Goal: Task Accomplishment & Management: Manage account settings

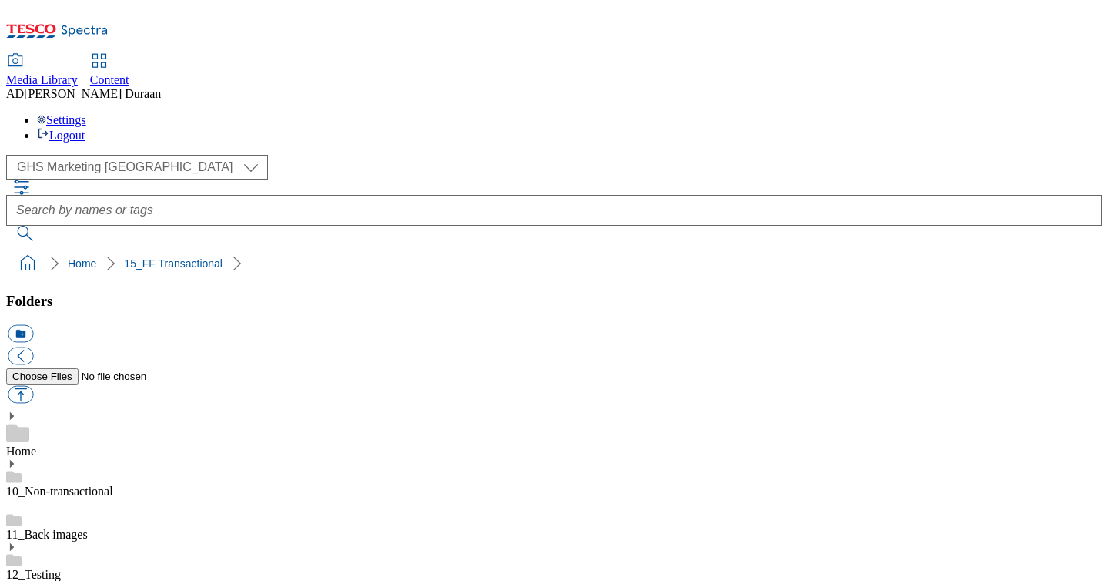
select select "flare-ghs-mktg"
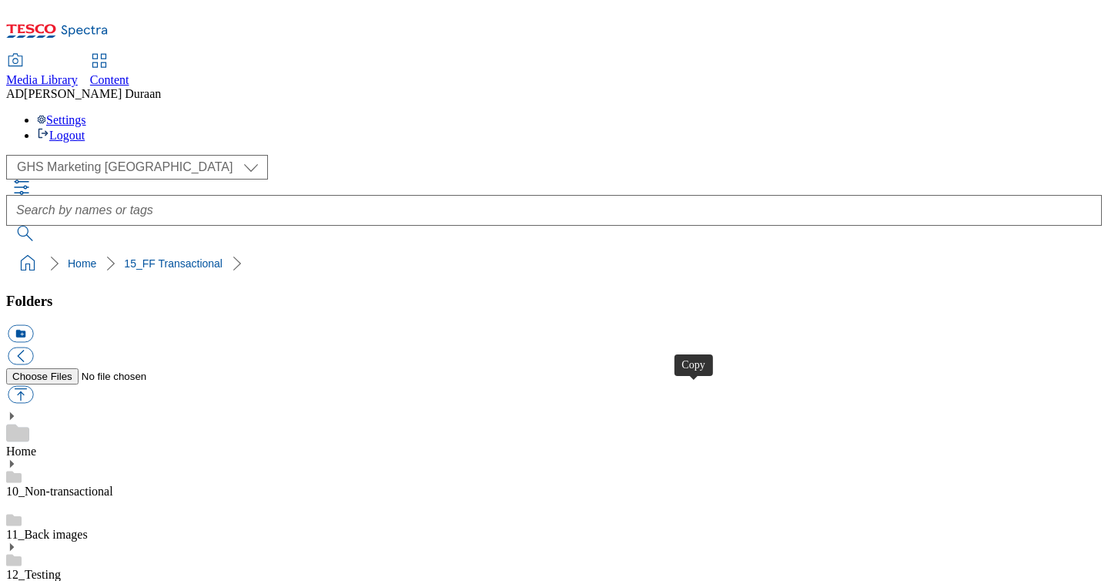
drag, startPoint x: 121, startPoint y: 317, endPoint x: 122, endPoint y: 347, distance: 29.3
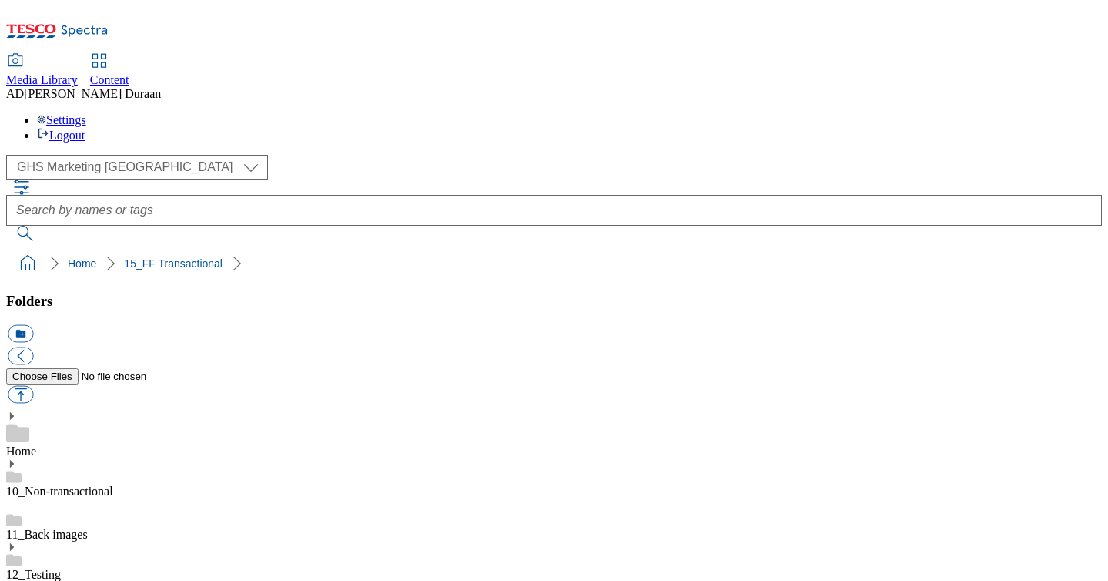
scroll to position [487, 0]
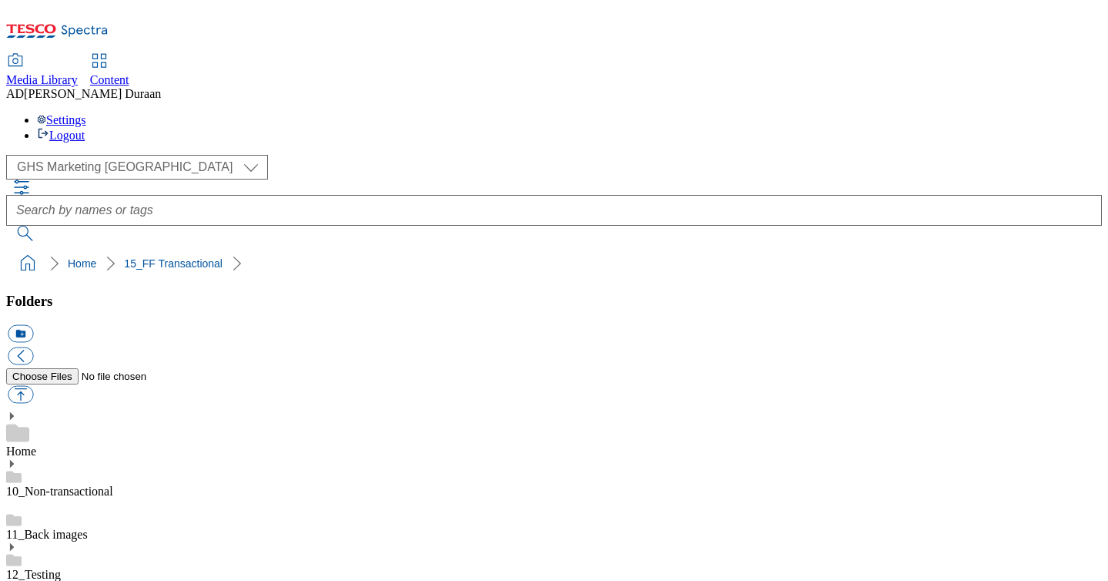
scroll to position [422, 0]
drag, startPoint x: 324, startPoint y: 461, endPoint x: 292, endPoint y: 90, distance: 372.6
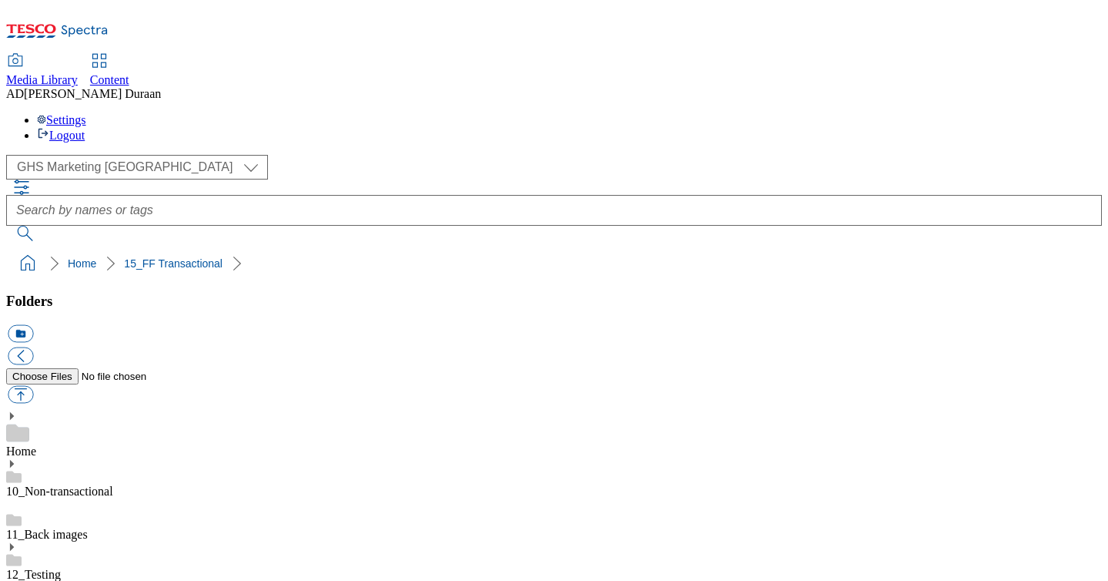
scroll to position [467, 0]
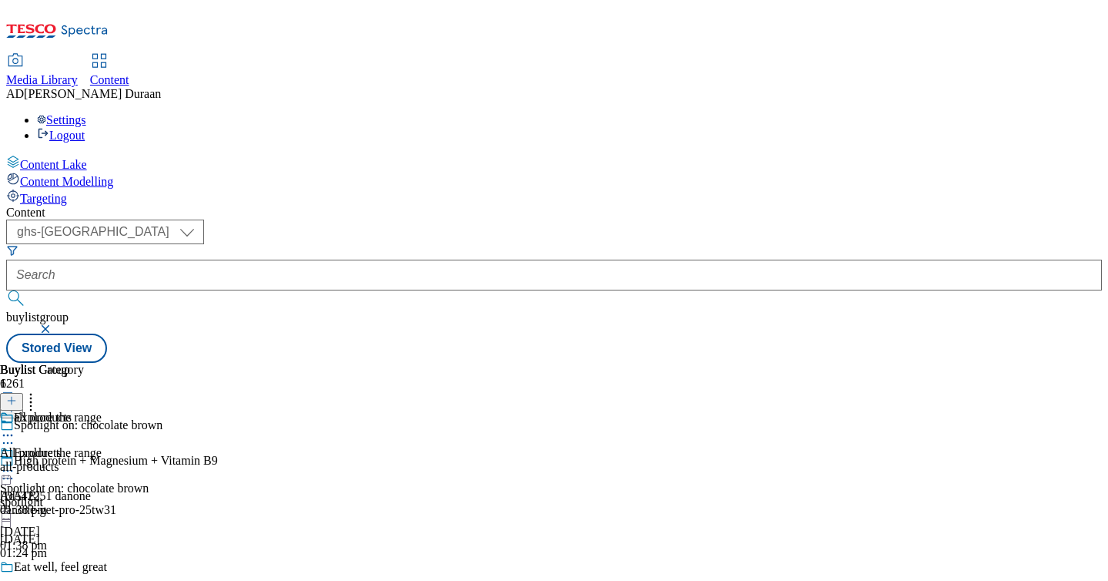
select select "ghs-[GEOGRAPHIC_DATA]"
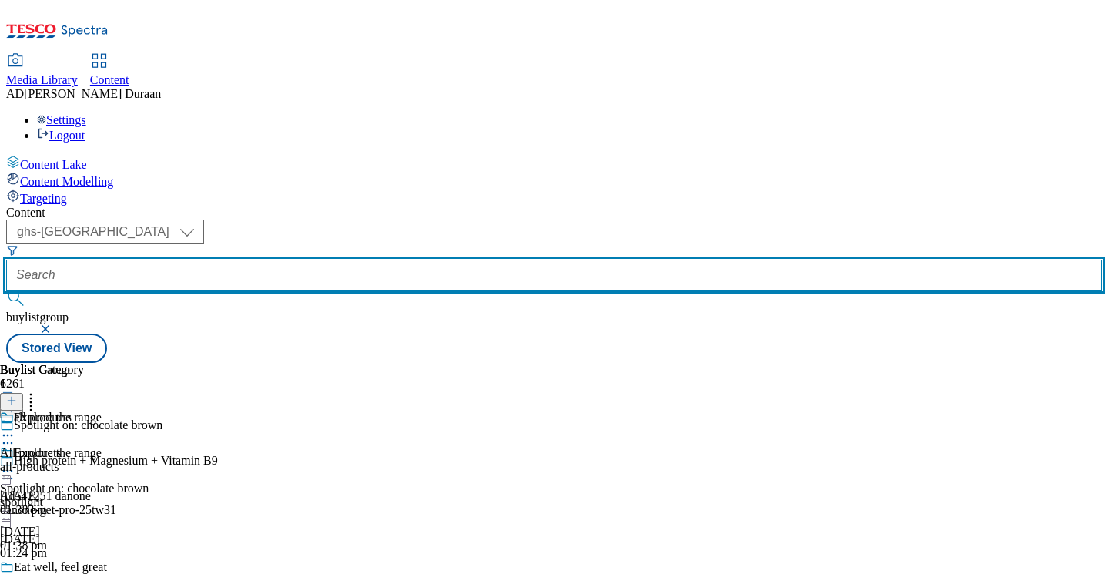
click at [371, 259] on input "text" at bounding box center [554, 274] width 1096 height 31
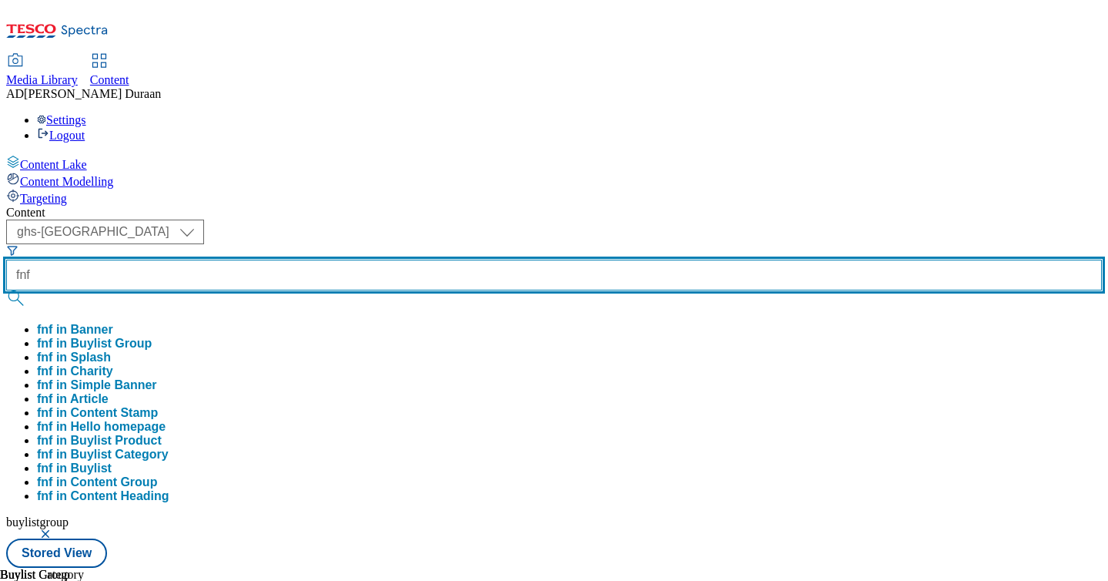
type input "fnf"
click at [6, 290] on button "submit" at bounding box center [17, 297] width 22 height 15
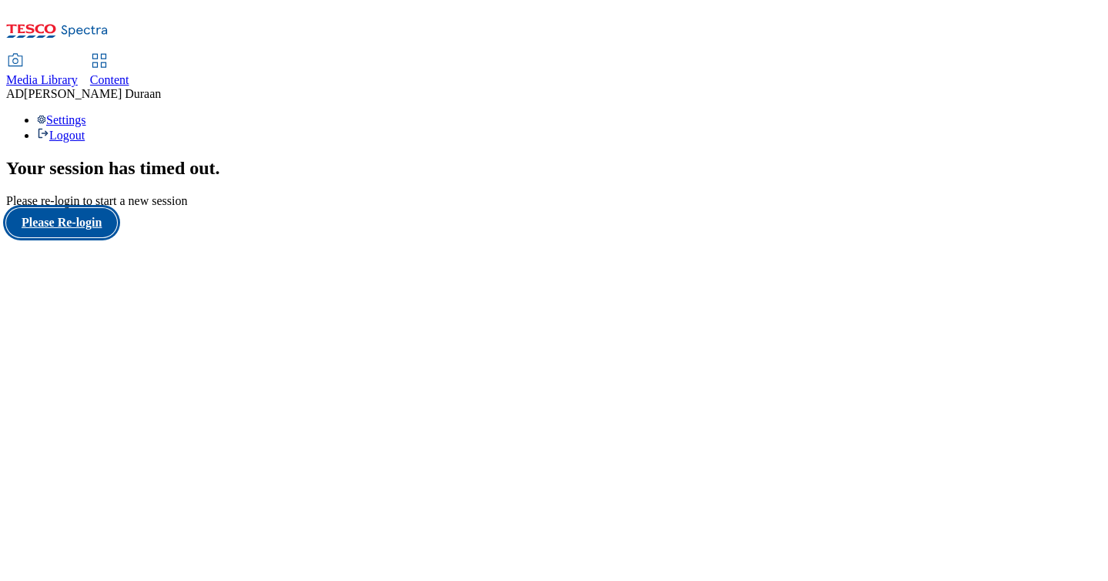
click at [74, 237] on button "Please Re-login" at bounding box center [61, 222] width 111 height 29
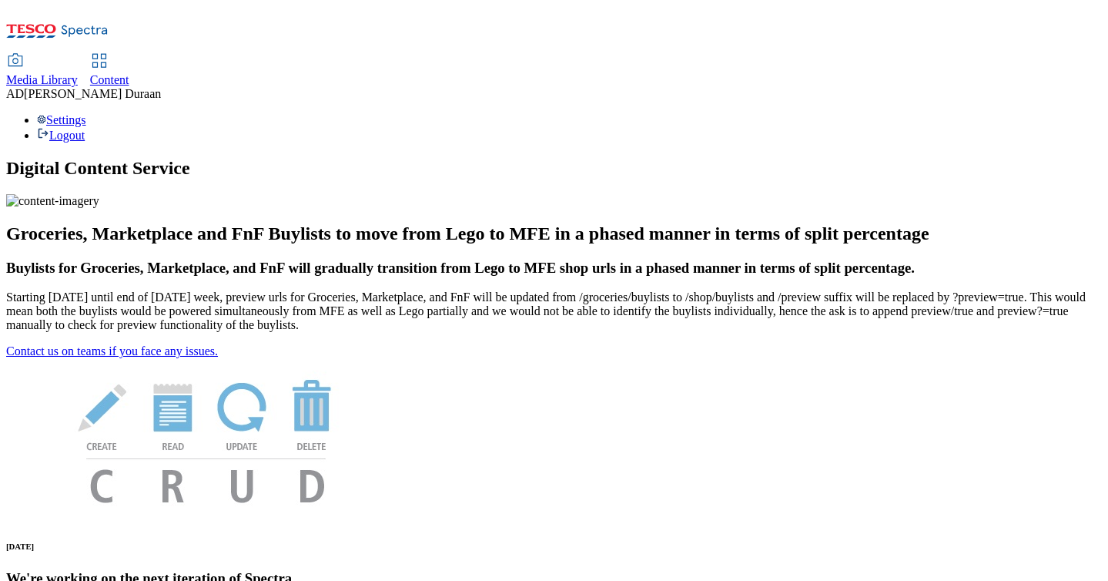
click at [129, 73] on span "Content" at bounding box center [109, 79] width 39 height 13
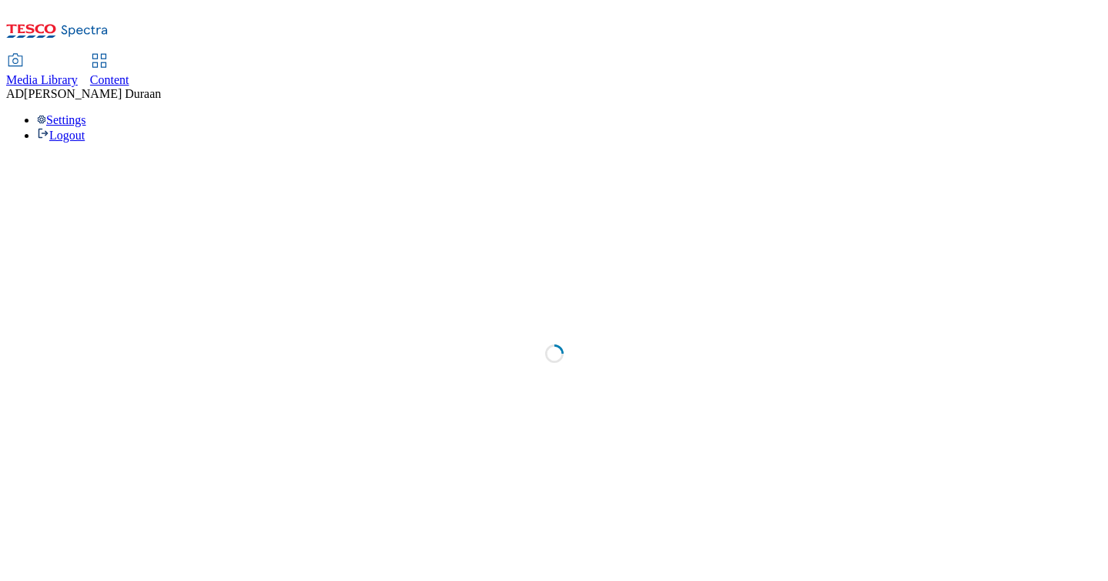
select select "ghs-uk"
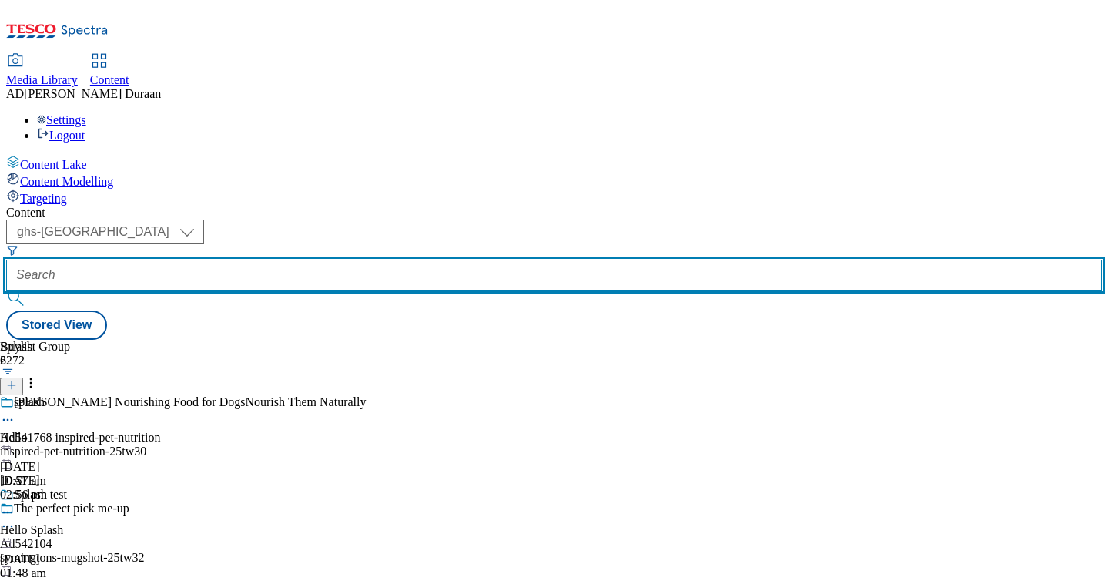
click at [360, 259] on input "text" at bounding box center [554, 274] width 1096 height 31
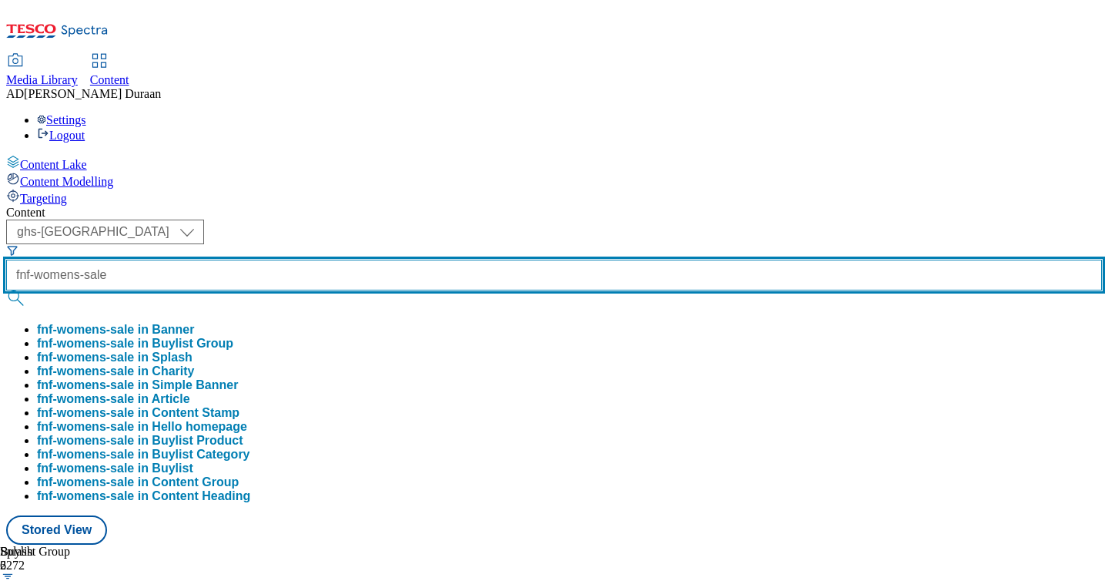
type input "fnf-womens-sale"
click at [6, 290] on button "submit" at bounding box center [17, 297] width 22 height 15
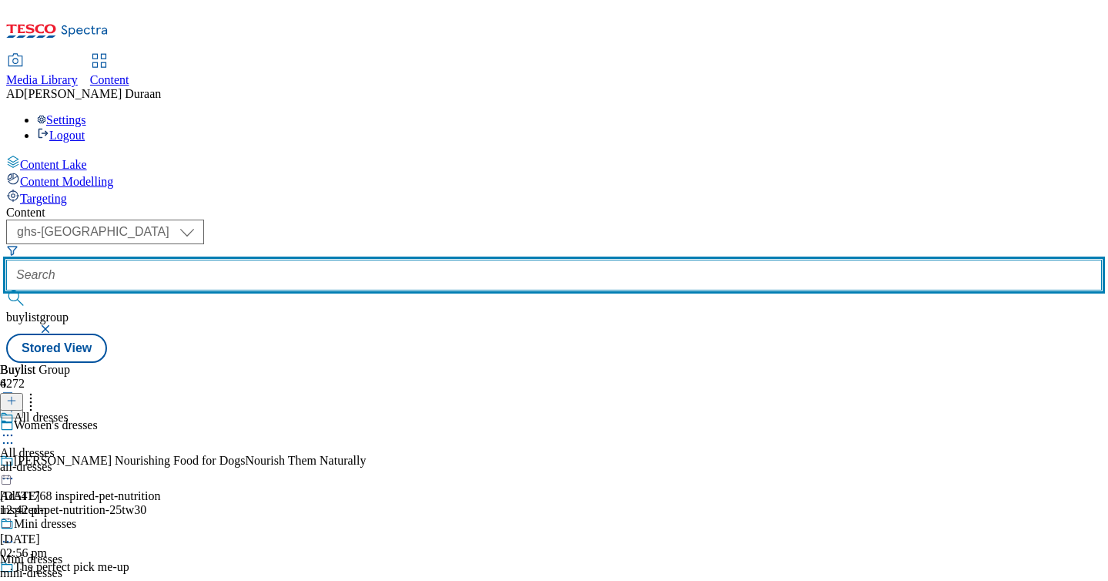
click at [388, 259] on input "text" at bounding box center [554, 274] width 1096 height 31
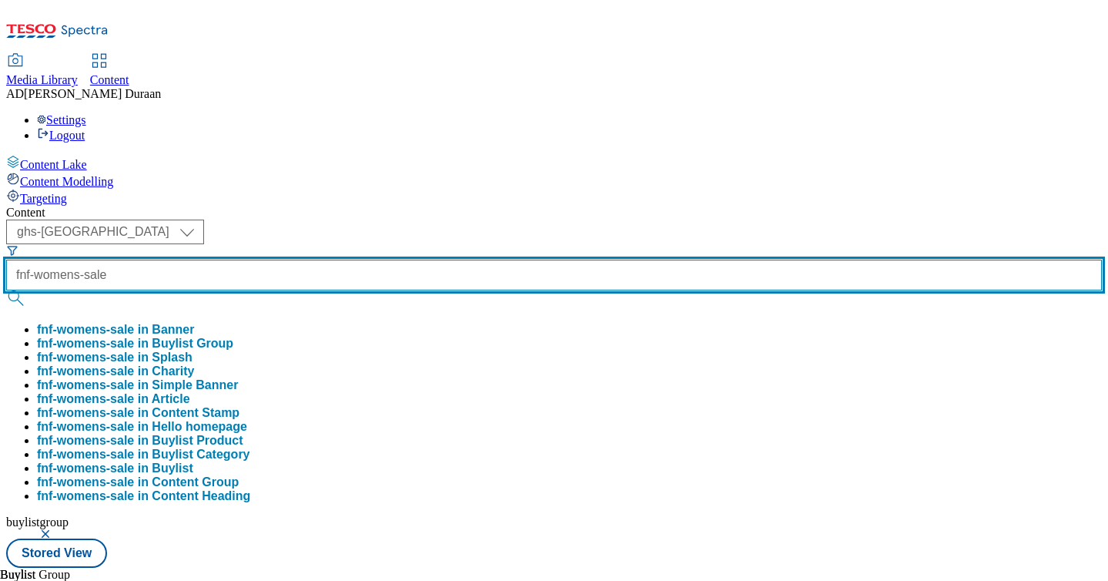
type input "fnf-womens-sale"
click at [6, 290] on button "submit" at bounding box center [17, 297] width 22 height 15
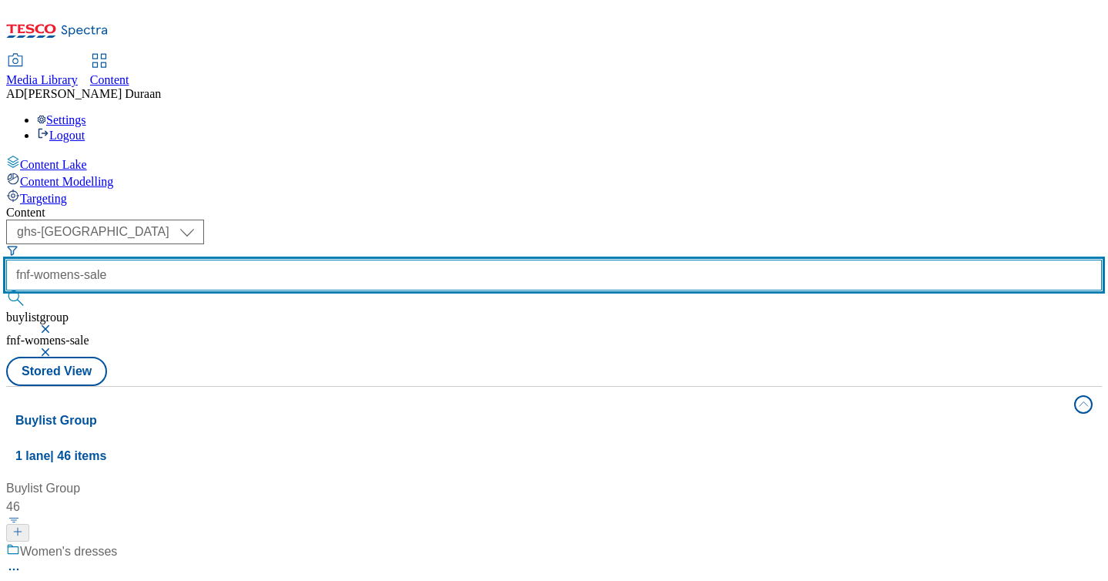
scroll to position [98, 0]
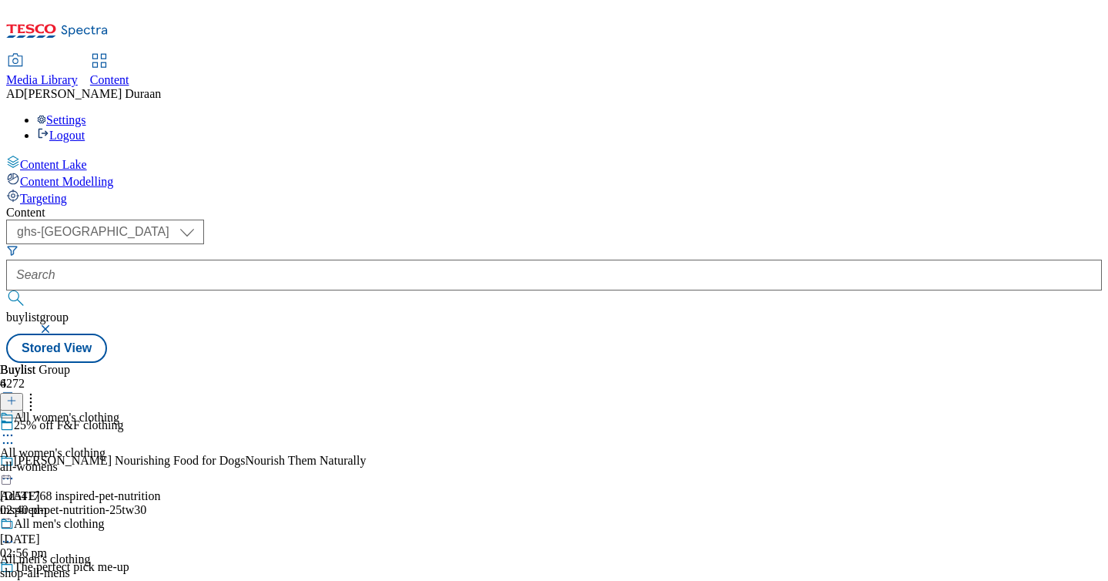
click at [119, 460] on div "all-womens" at bounding box center [59, 467] width 119 height 14
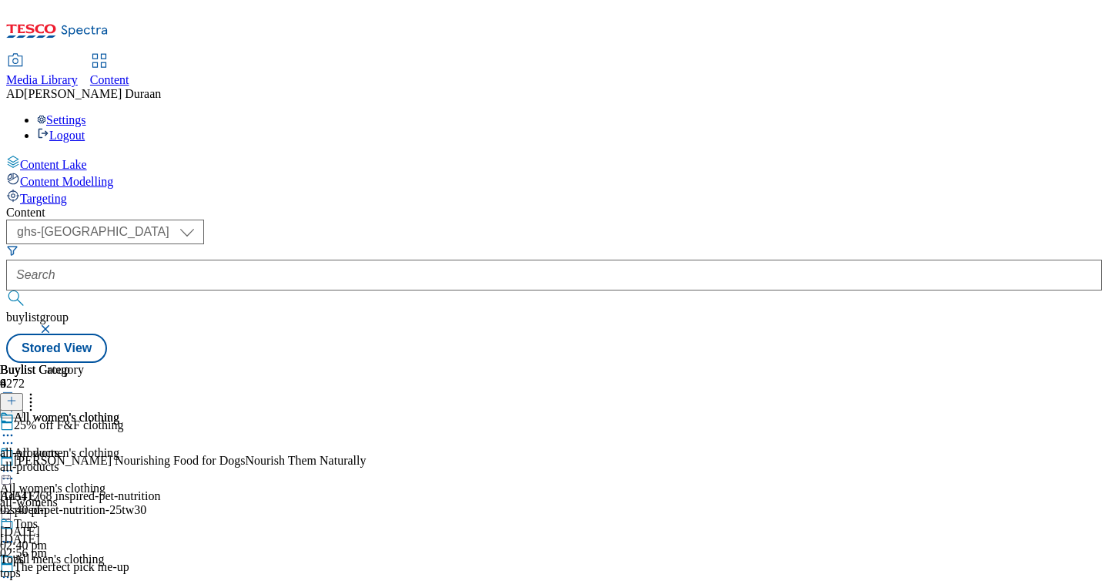
click at [9, 470] on circle at bounding box center [8, 471] width 2 height 2
click at [65, 497] on span "Edit" at bounding box center [57, 503] width 18 height 12
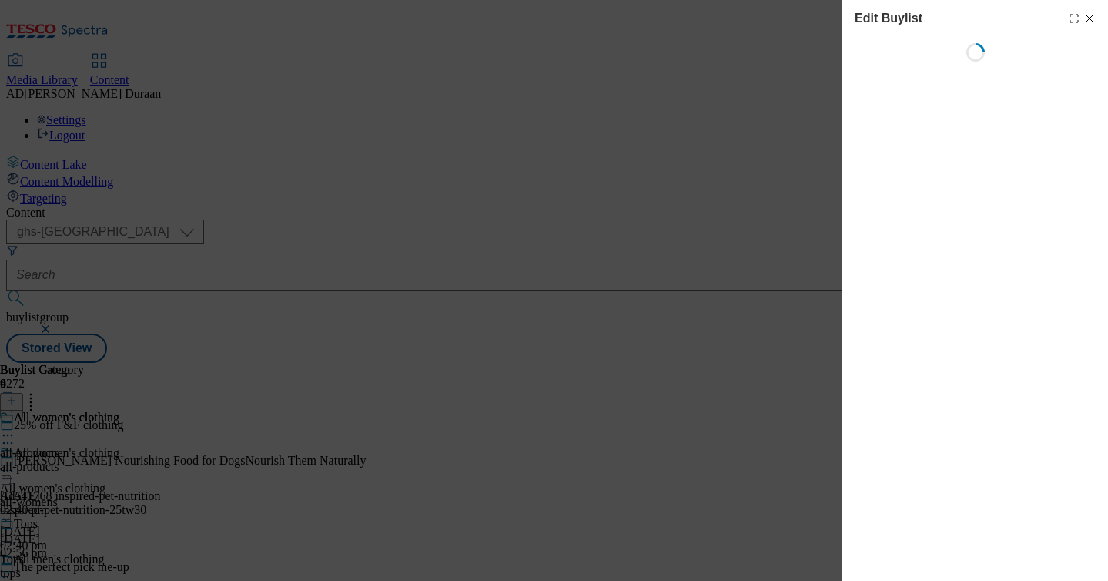
select select "tactical"
select select "tesco"
select select "Banner"
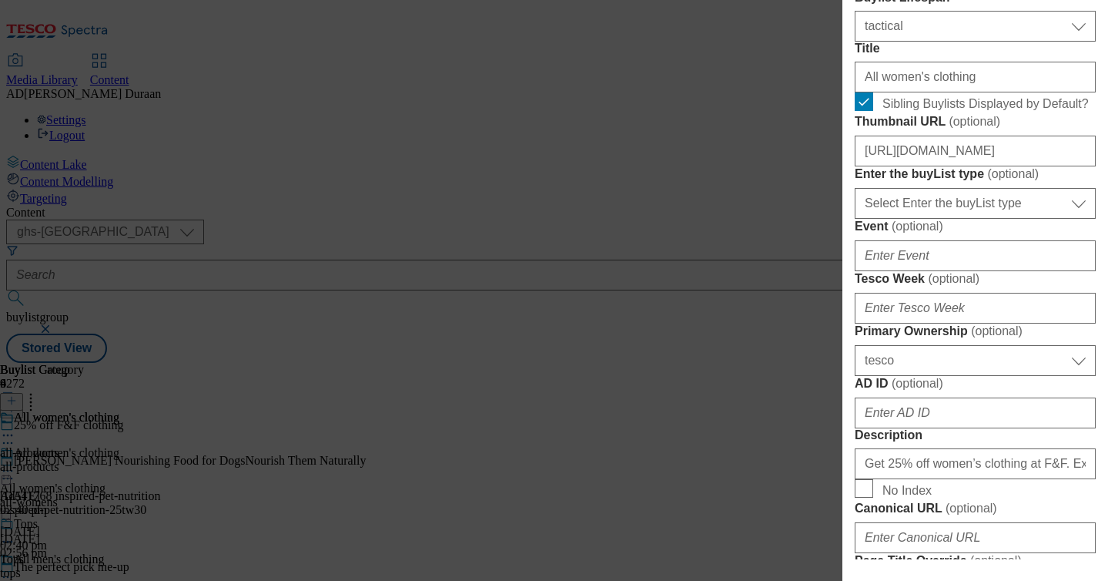
scroll to position [477, 0]
click at [931, 166] on input "https://digitalcontent.api.tesco.com/v2/media/ghs-mktg/1e48065a-ce90-43ef-a1a5-…" at bounding box center [975, 150] width 241 height 31
paste input "https://digitalcontent.api.tesco.com/v2/media/ghs-mktg/0fe74d50-2e18-469d-918b-…"
type input "https://digitalcontent.api.tesco.com/v2/media/ghs-mktg/0fe74d50-2e18-469d-918b-…"
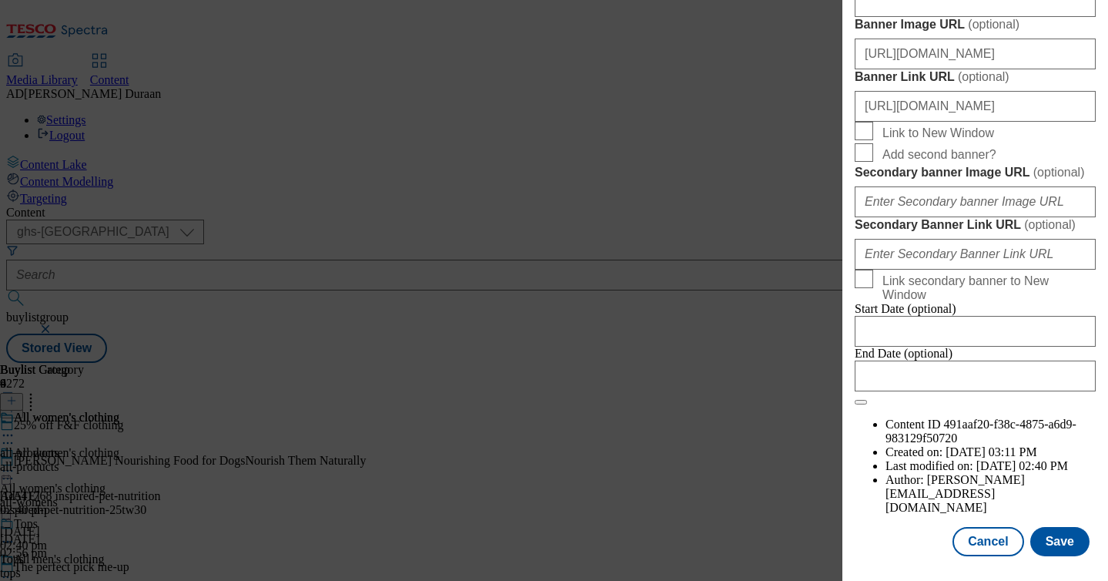
scroll to position [1562, 0]
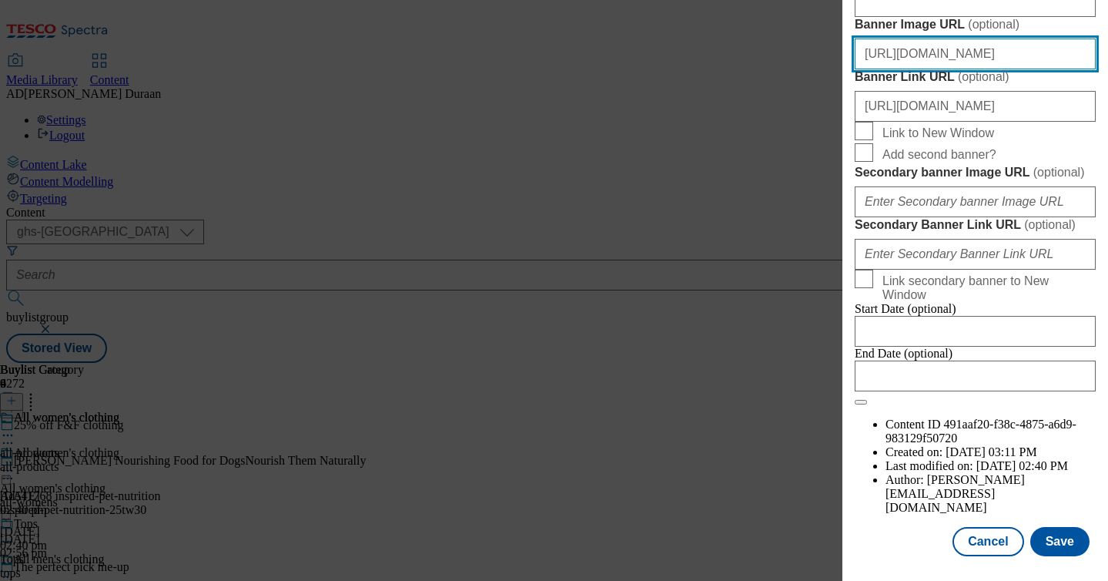
click at [953, 69] on input "https://digitalcontent.api.tesco.com/v2/media/ghs-mktg/62836f6b-230f-42a4-a21c-…" at bounding box center [975, 54] width 241 height 31
paste input "https://digitalcontent.api.tesco.com/v2/media/ghs-mktg/f0560a01-98f0-437d-8904-…"
type input "https://digitalcontent.api.tesco.com/v2/media/ghs-mktg/f0560a01-98f0-437d-8904-…"
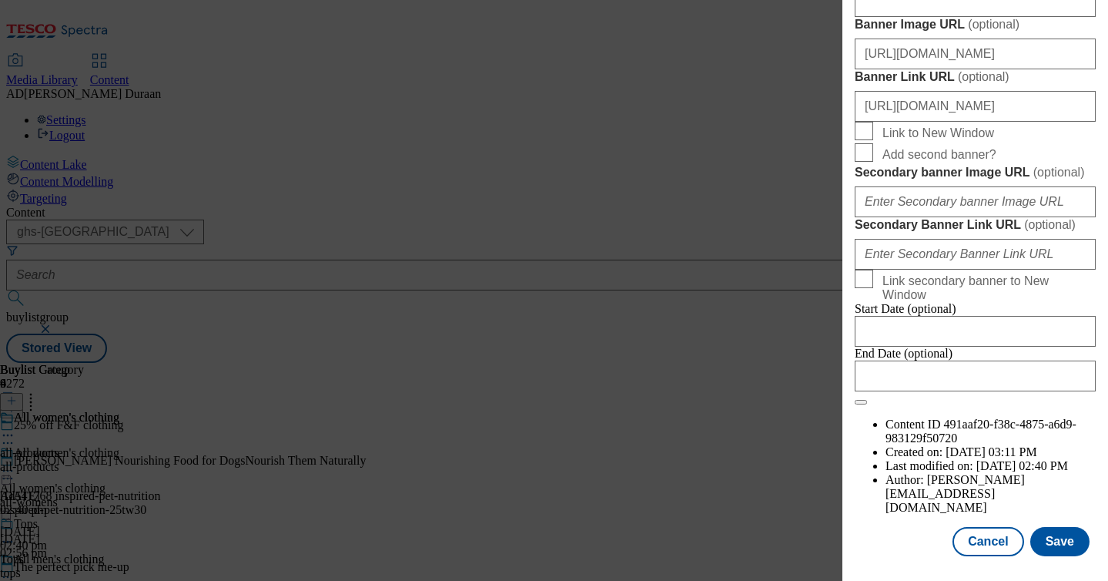
drag, startPoint x: 1026, startPoint y: 92, endPoint x: 1037, endPoint y: 268, distance: 175.9
click at [1069, 541] on button "Save" at bounding box center [1059, 541] width 59 height 29
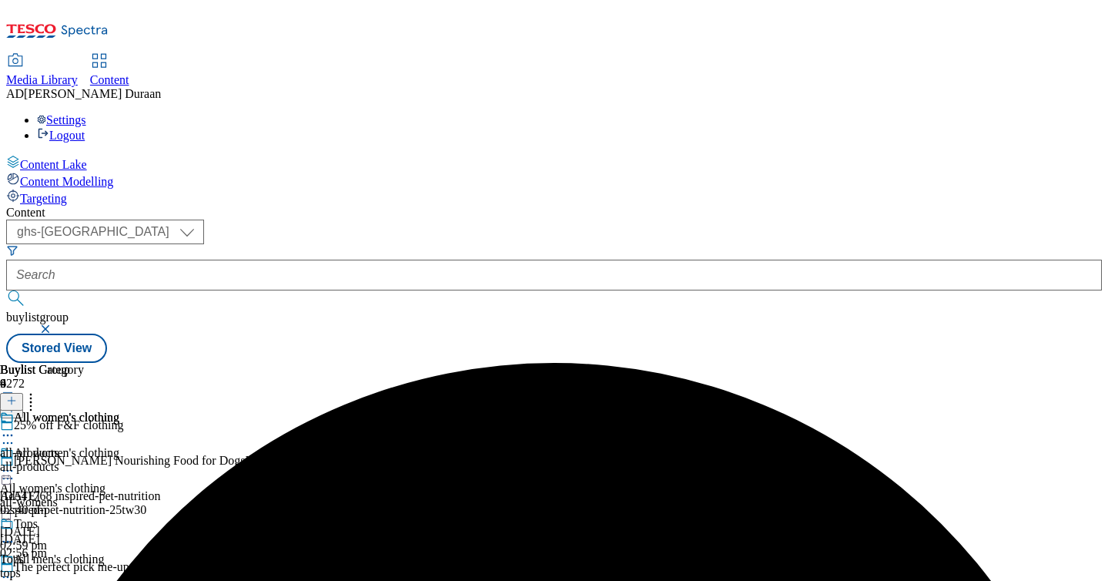
click at [15, 569] on icon at bounding box center [7, 576] width 15 height 15
select select "tactical"
select select "tesco"
select select "Banner"
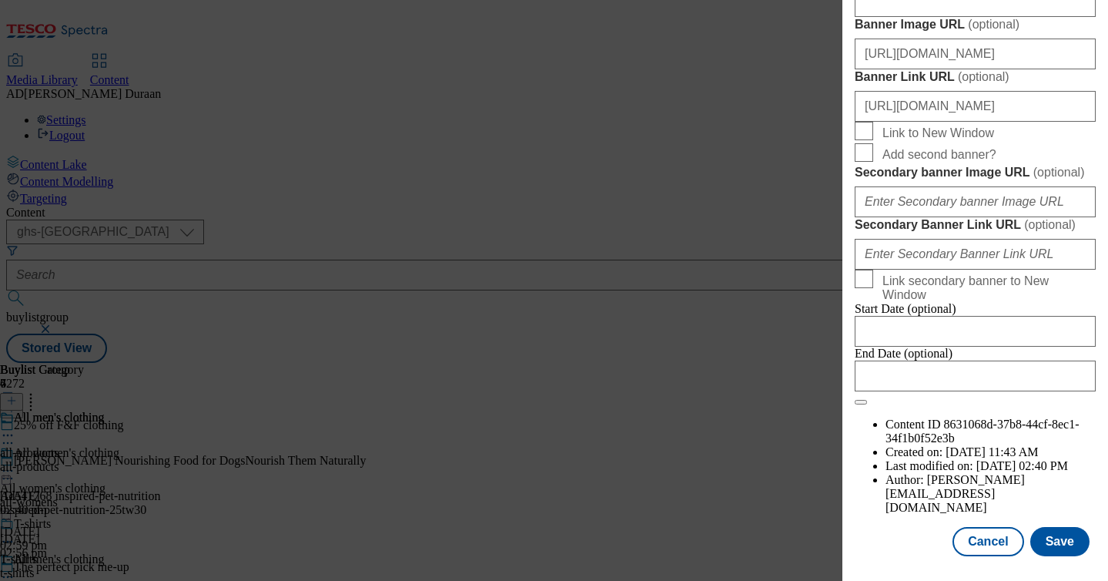
scroll to position [1644, 0]
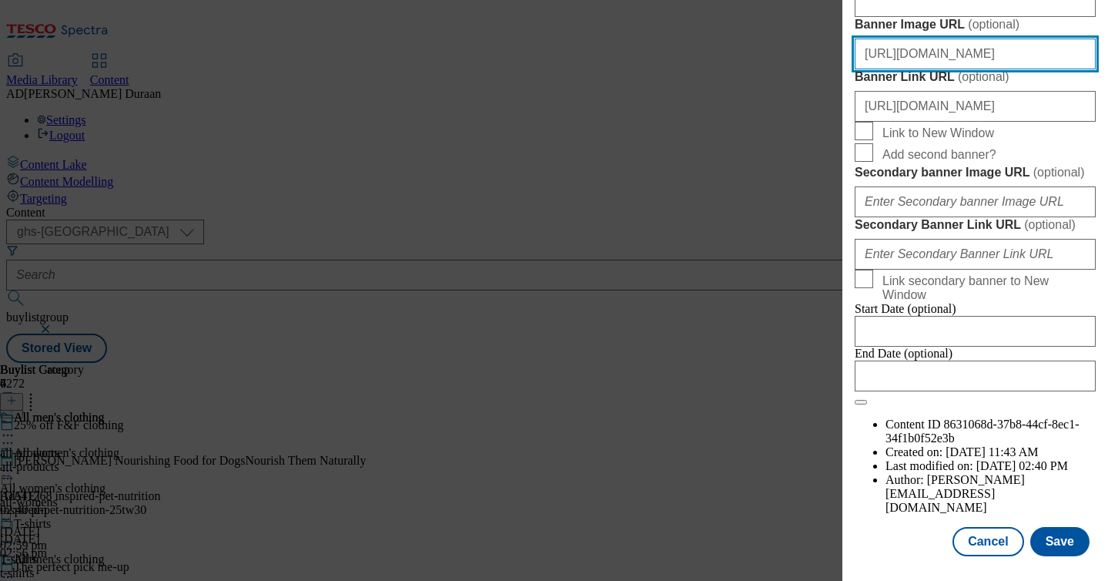
click at [990, 60] on input "https://digitalcontent.api.tesco.com/v2/media/ghs-mktg/62836f6b-230f-42a4-a21c-…" at bounding box center [975, 54] width 241 height 31
paste input "https://digitalcontent.api.tesco.com/v2/media/ghs-mktg/f0560a01-98f0-437d-8904-…"
type input "https://digitalcontent.api.tesco.com/v2/media/ghs-mktg/f0560a01-98f0-437d-8904-…"
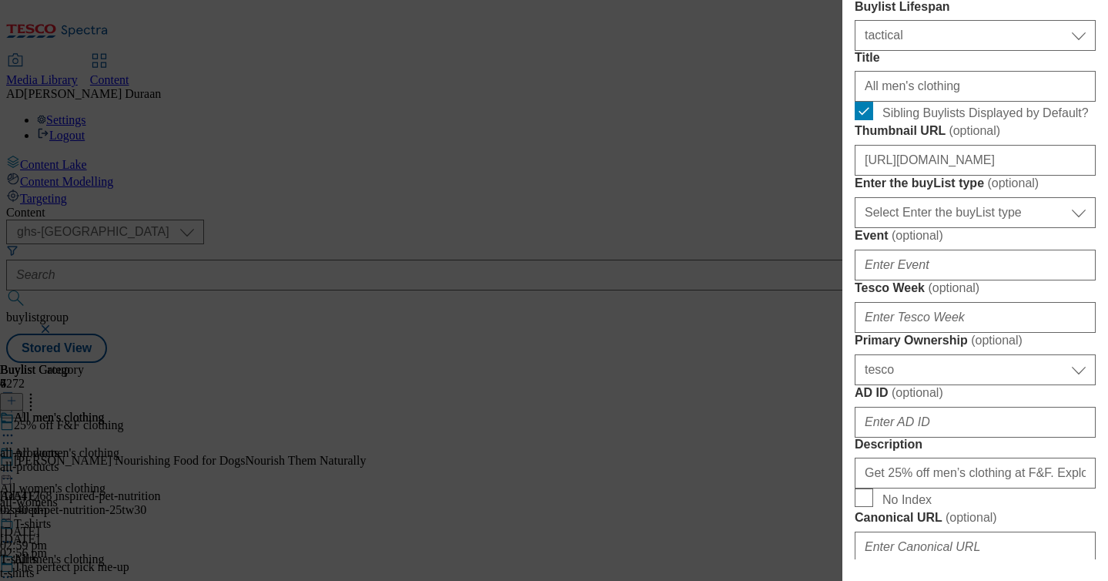
scroll to position [415, 0]
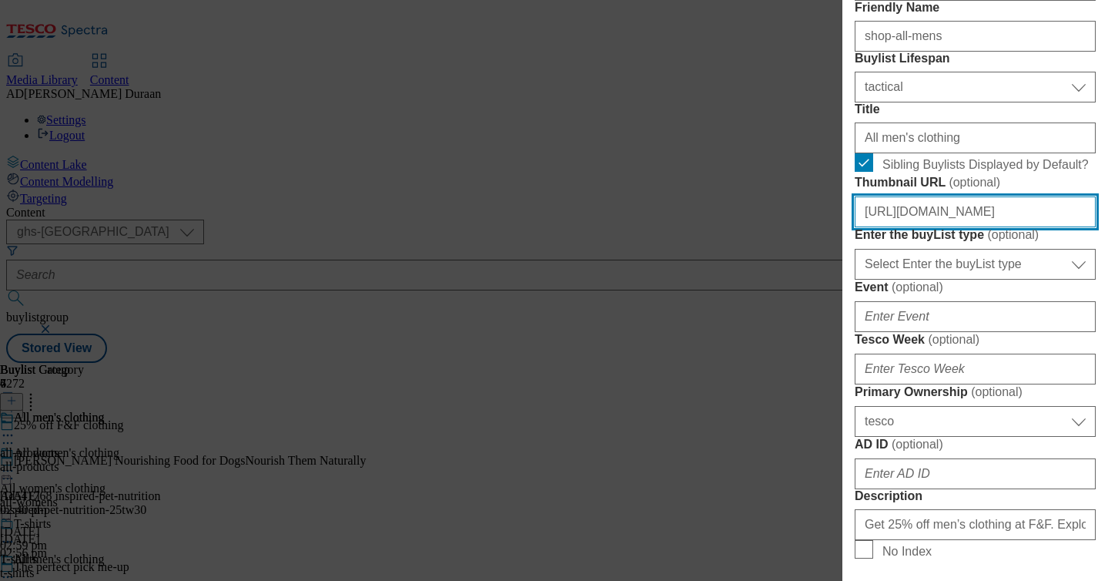
click at [966, 227] on input "https://digitalcontent.api.tesco.com/v2/media/ghs-mktg/9559c135-08c3-4a51-b31c-…" at bounding box center [975, 211] width 241 height 31
paste input "https://digitalcontent.api.tesco.com/v2/media/ghs-mktg/aa4f4b18-f90c-44cc-bdeb-…"
type input "https://digitalcontent.api.tesco.com/v2/media/ghs-mktg/aa4f4b18-f90c-44cc-bdeb-…"
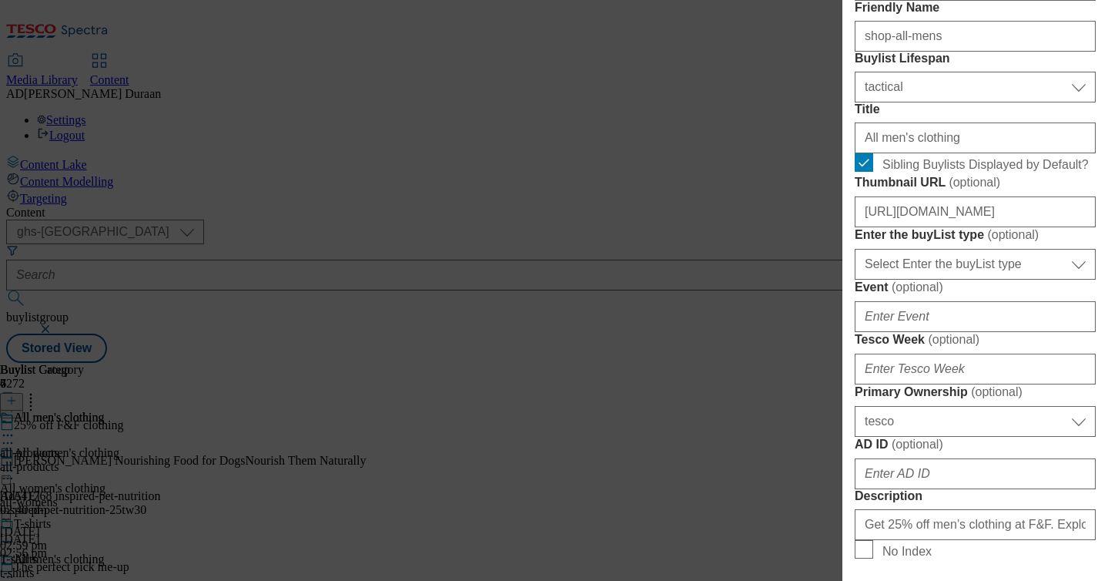
scroll to position [0, 0]
click at [1052, 347] on form "Label All men's clothing Tracking Name fnf_hub_summary_25offall Friendly Name s…" at bounding box center [975, 529] width 241 height 1260
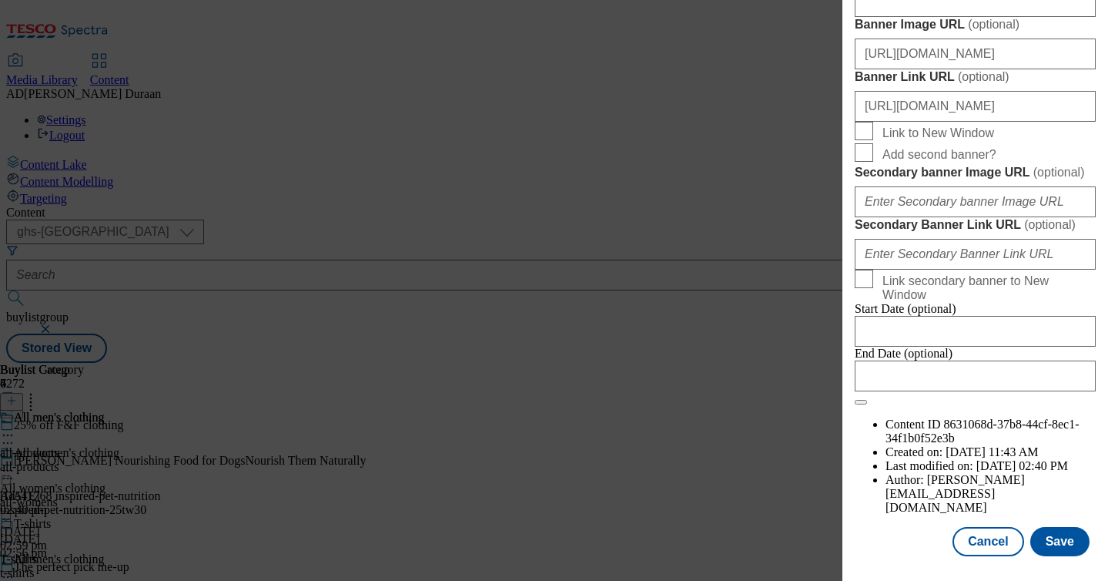
scroll to position [1730, 0]
click at [1059, 543] on button "Save" at bounding box center [1059, 541] width 59 height 29
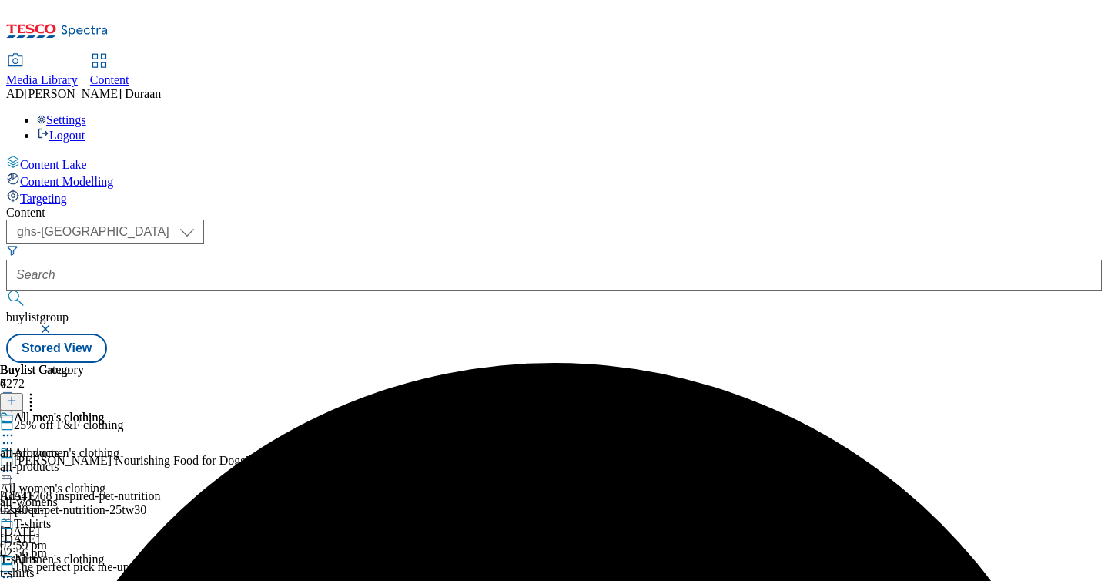
scroll to position [139, 0]
select select "tactical"
select select "tesco"
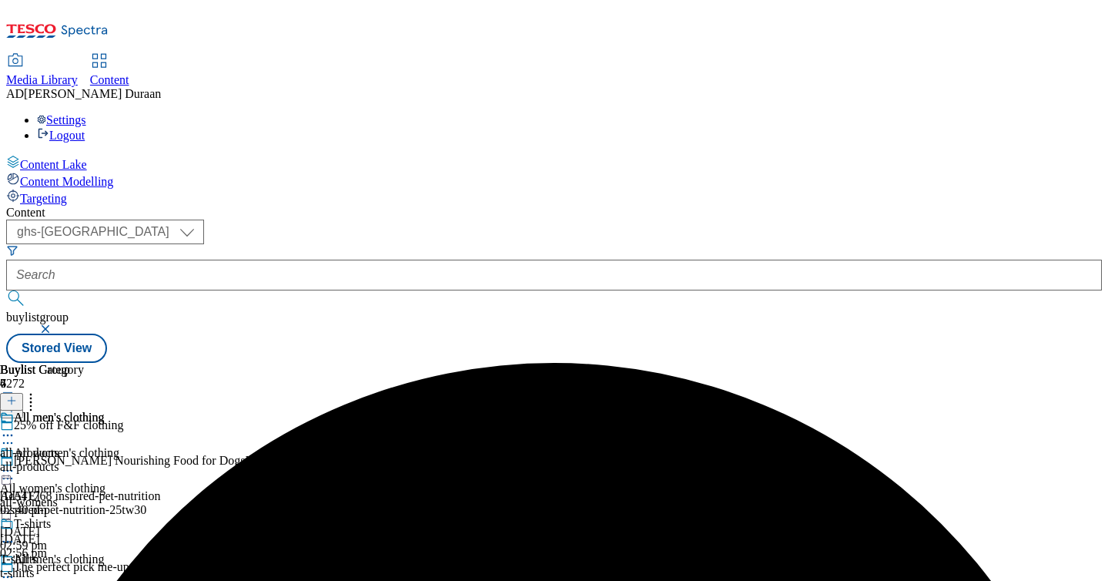
select select "Banner"
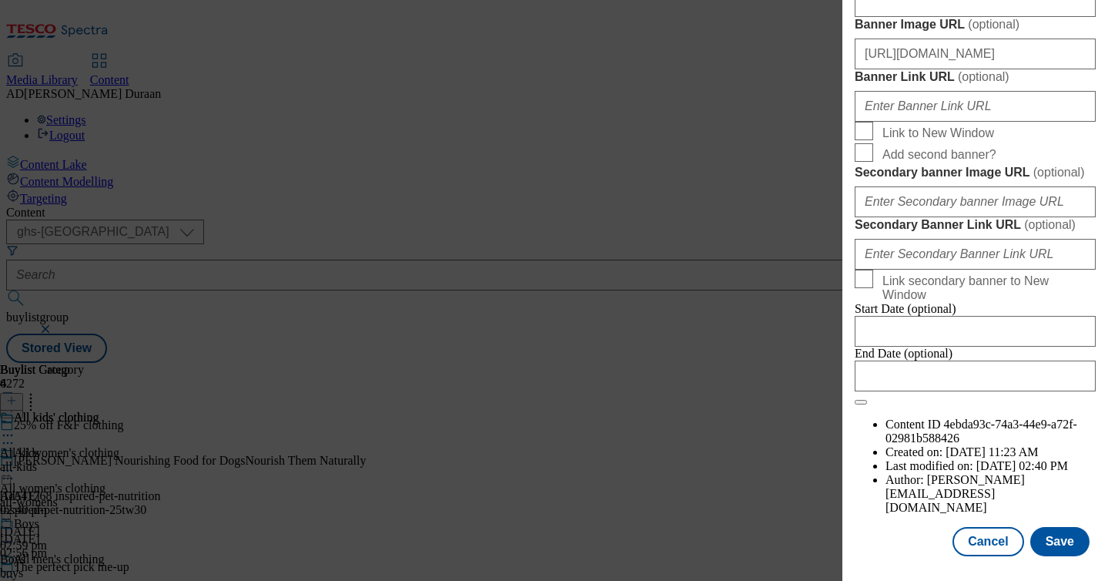
scroll to position [1455, 0]
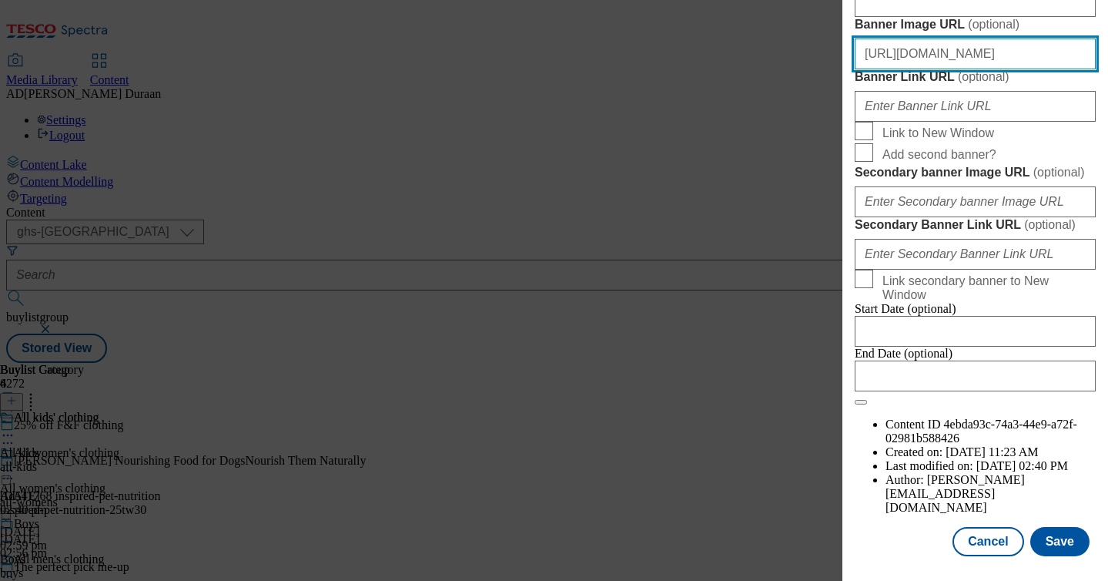
click at [996, 69] on input "https://digitalcontent.api.tesco.com/v2/media/ghs-mktg/62836f6b-230f-42a4-a21c-…" at bounding box center [975, 54] width 241 height 31
paste input "https://digitalcontent.api.tesco.com/v2/media/ghs-mktg/f0560a01-98f0-437d-8904-…"
type input "https://digitalcontent.api.tesco.com/v2/media/ghs-mktg/f0560a01-98f0-437d-8904-…"
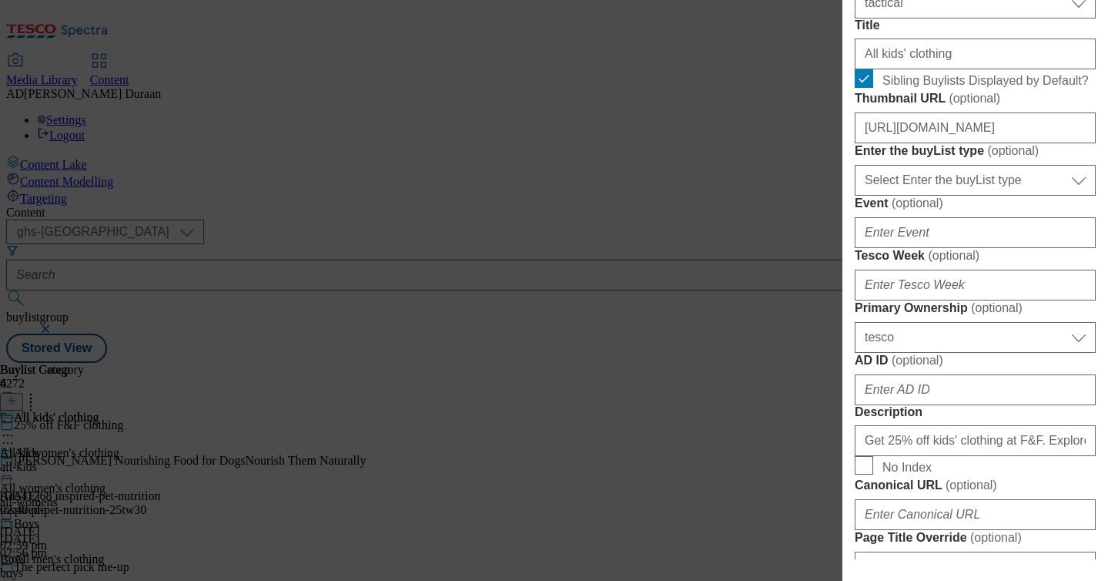
scroll to position [483, 0]
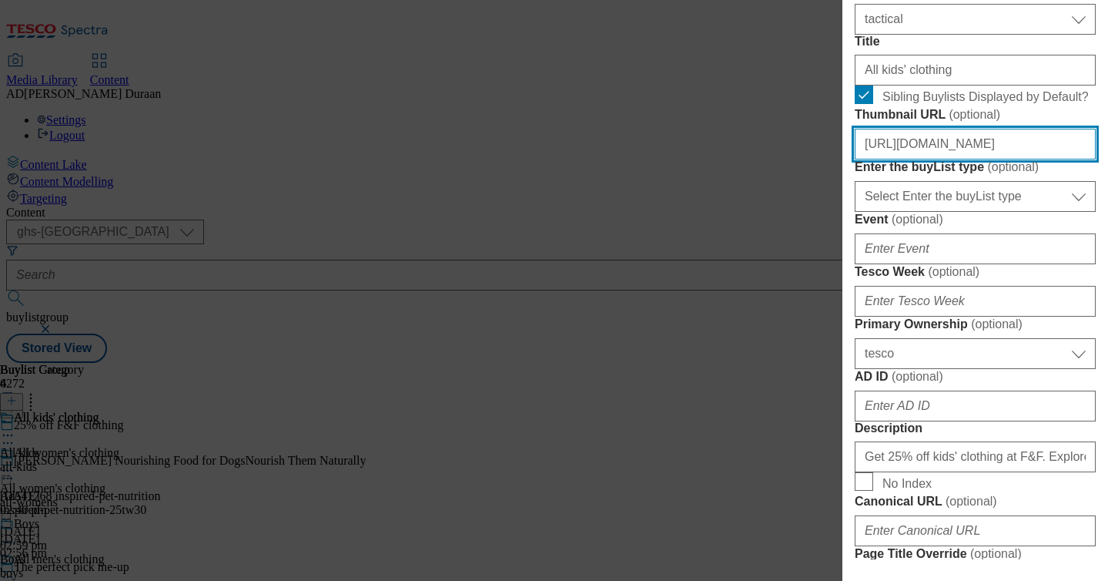
click at [952, 159] on input "https://digitalcontent.api.tesco.com/v2/media/ghs-mktg/a2e7904d-7bca-4968-bd60-…" at bounding box center [975, 144] width 241 height 31
paste input "https://digitalcontent.api.tesco.com/v2/media/ghs-mktg/25988f99-b95b-4ad0-8d23-…"
type input "https://digitalcontent.api.tesco.com/v2/media/ghs-mktg/25988f99-b95b-4ad0-8d23-…"
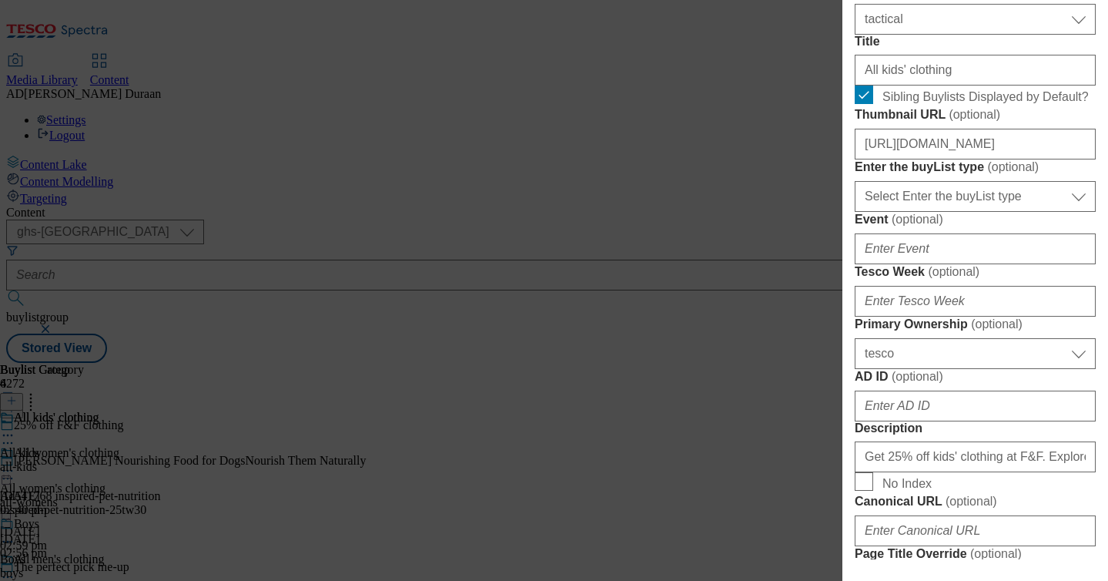
scroll to position [0, 0]
click at [1077, 270] on form "Label All kids' clothing Tracking Name fnf_hub_hero_men_25off Friendly Name kid…" at bounding box center [975, 461] width 241 height 1260
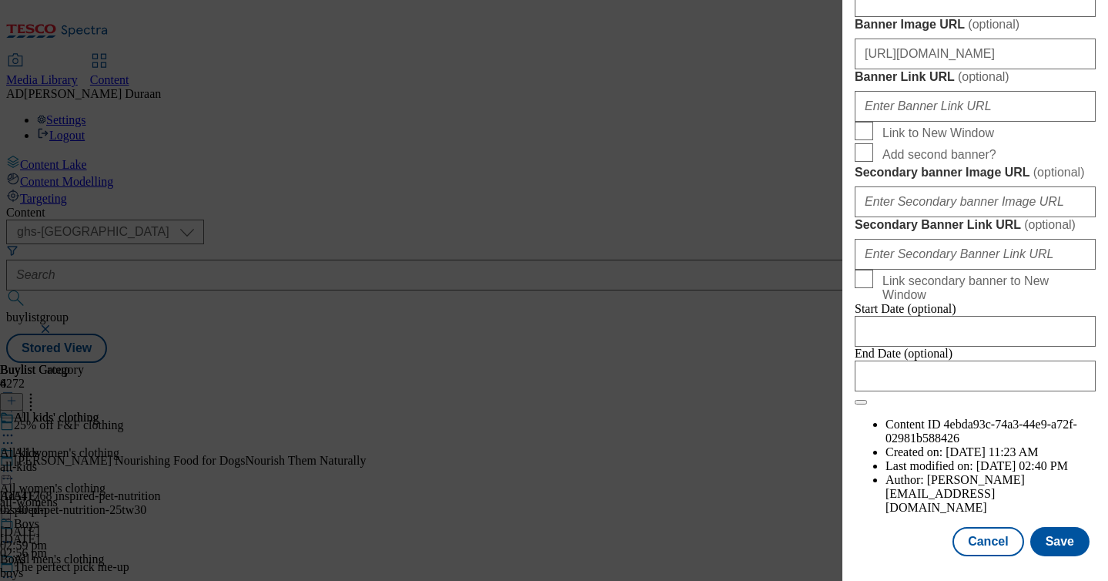
scroll to position [1466, 0]
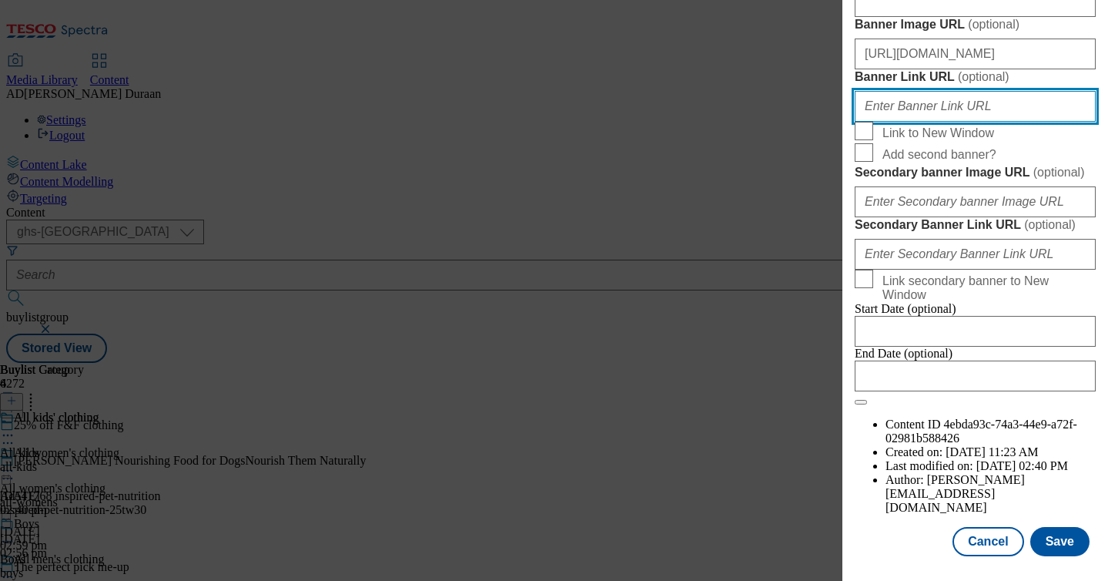
paste input "https://www.tesco.com/shop/en-GB/landing/f-f"
type input "https://www.tesco.com/shop/en-GB/landing/f-f"
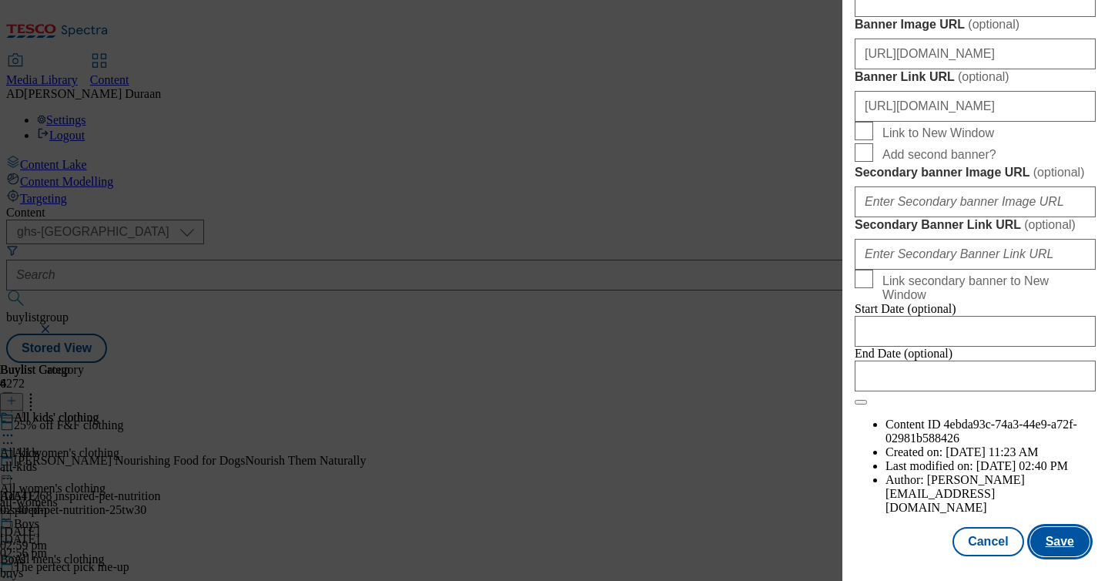
click at [1061, 546] on button "Save" at bounding box center [1059, 541] width 59 height 29
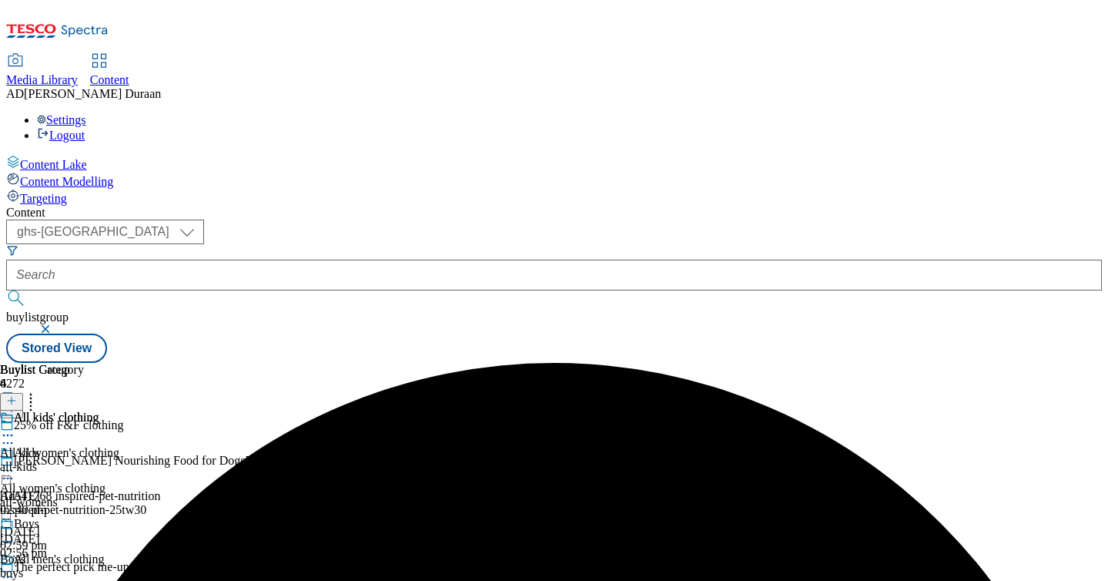
scroll to position [139, 0]
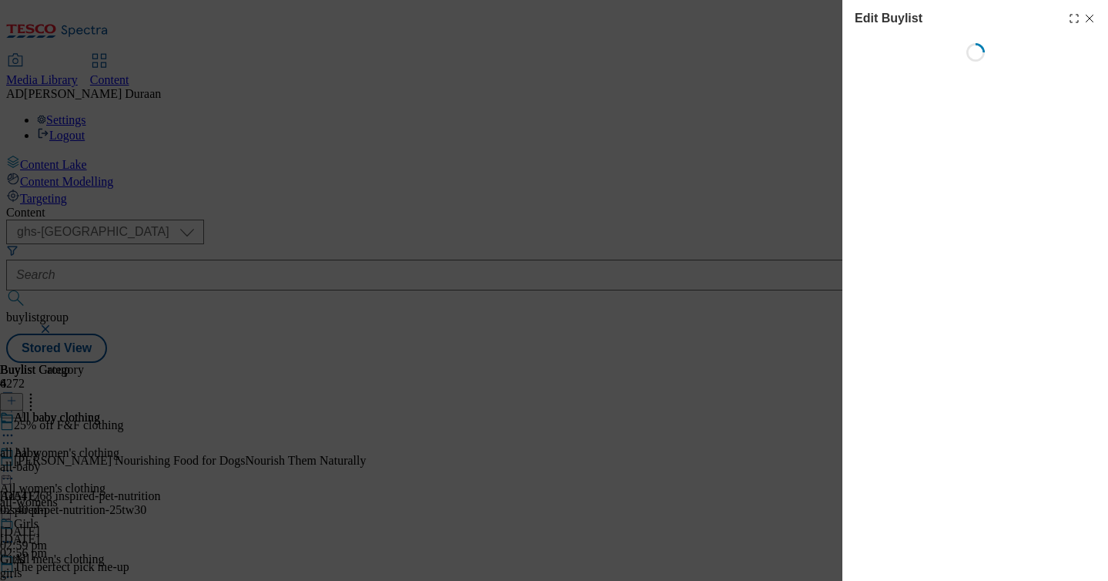
select select "tactical"
select select "tesco"
select select "Banner"
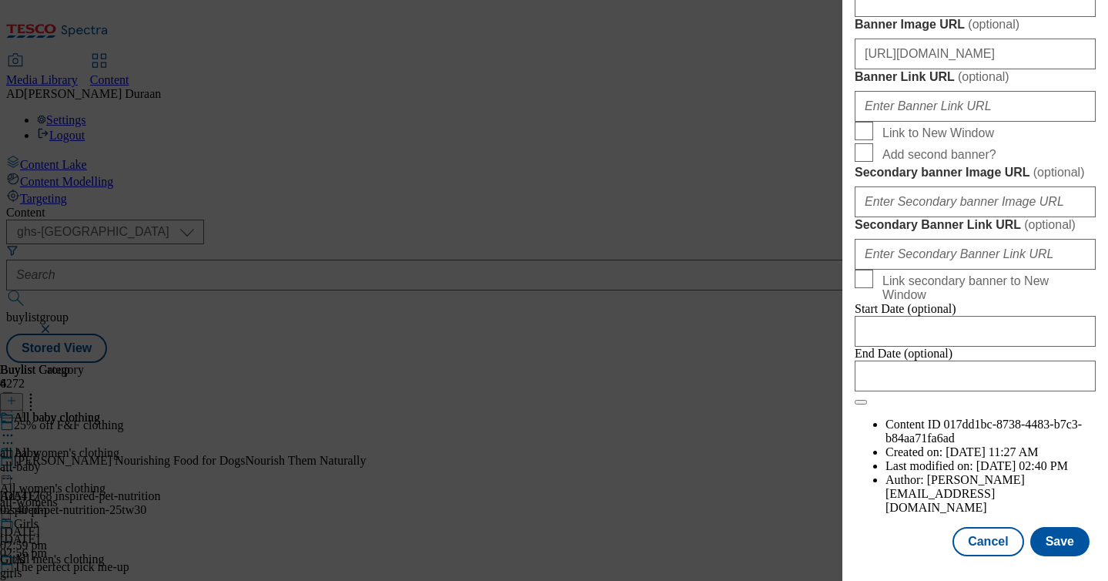
scroll to position [1416, 0]
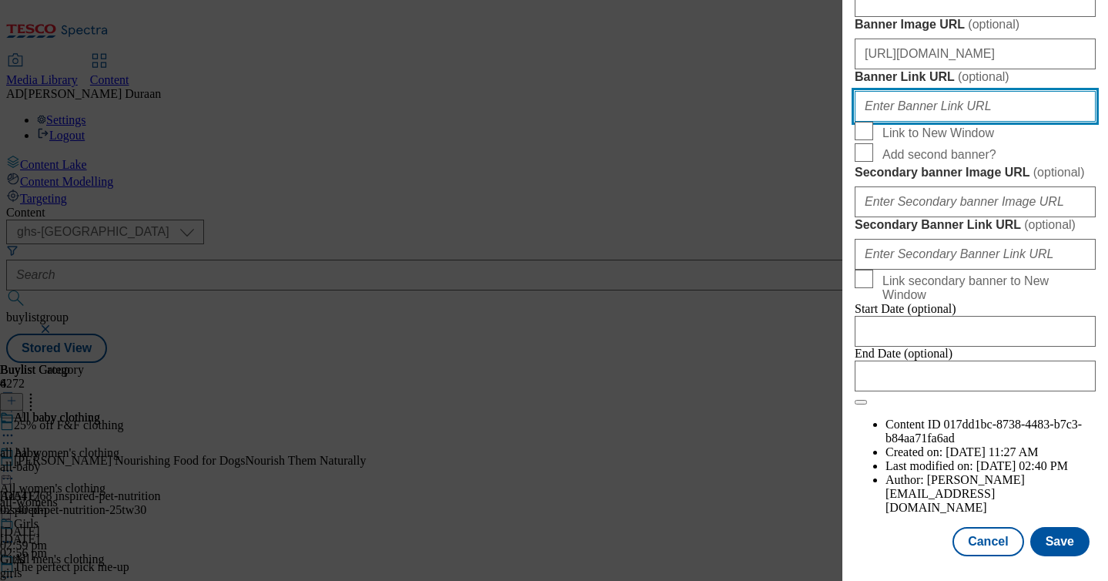
paste input "https://www.tesco.com/shop/en-GB/landing/f-f"
type input "https://www.tesco.com/shop/en-GB/landing/f-f"
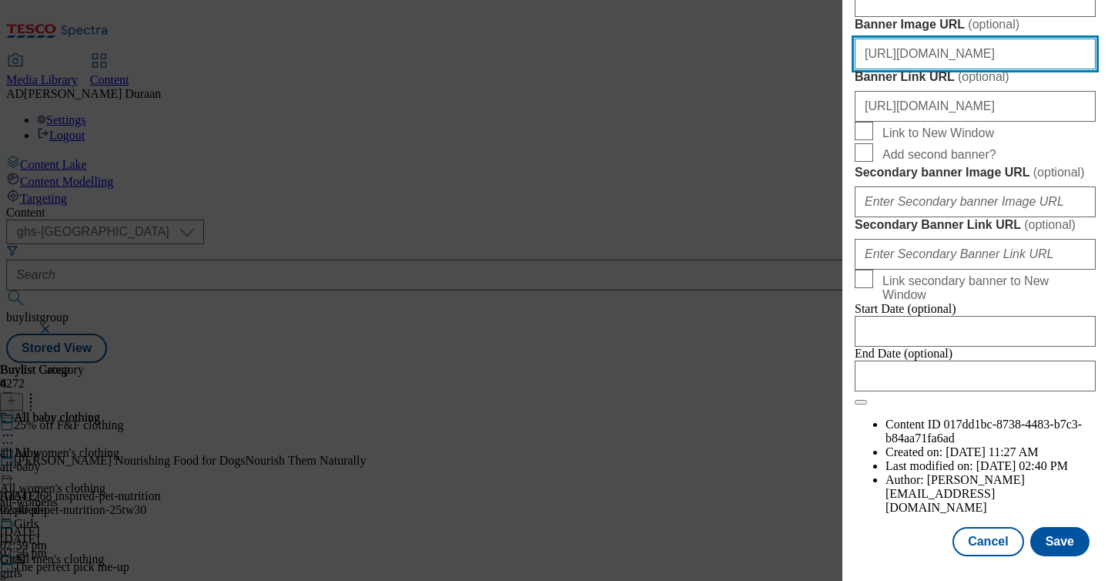
click at [934, 69] on input "https://digitalcontent.api.tesco.com/v2/media/ghs-mktg/62836f6b-230f-42a4-a21c-…" at bounding box center [975, 54] width 241 height 31
paste input "https://digitalcontent.api.tesco.com/v2/media/ghs-mktg/f0560a01-98f0-437d-8904-…"
type input "https://digitalcontent.api.tesco.com/v2/media/ghs-mktg/f0560a01-98f0-437d-8904-…"
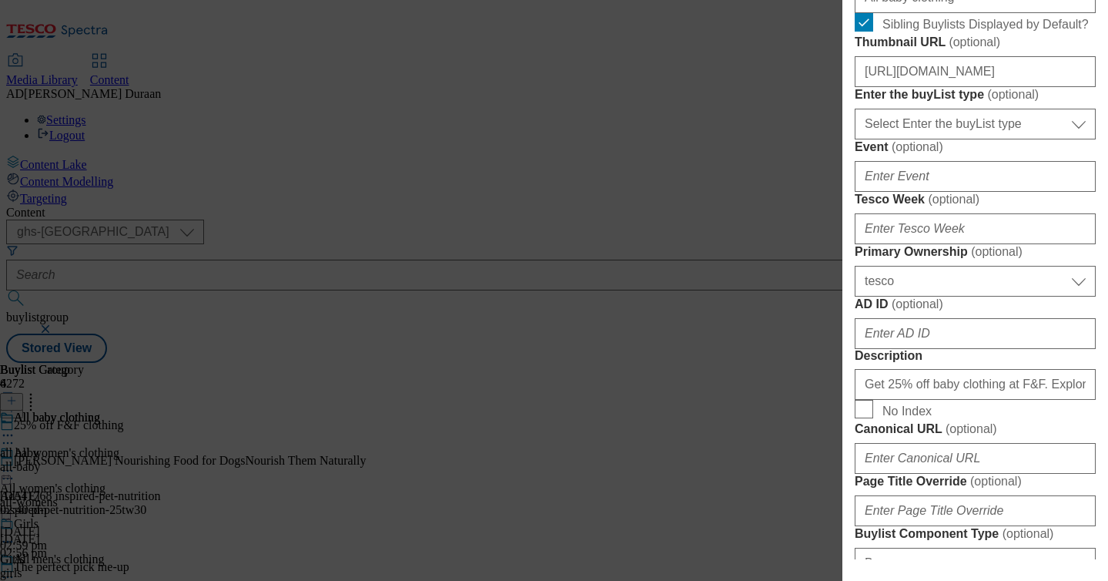
scroll to position [550, 0]
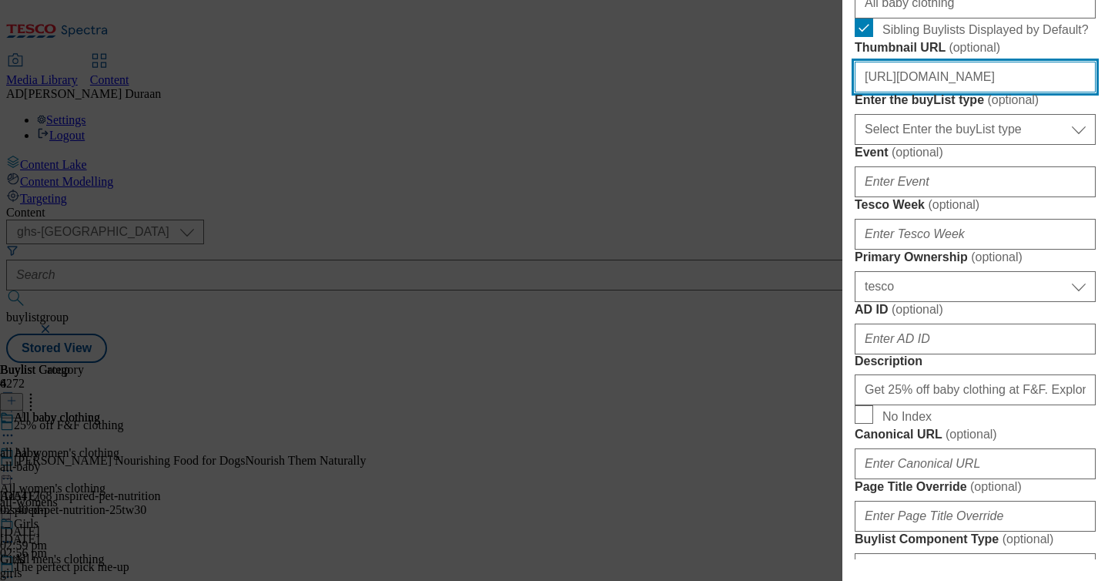
click at [954, 92] on input "https://digitalcontent.api.tesco.com/v2/media/ghs-mktg/12b29e55-2049-4a02-99be-…" at bounding box center [975, 77] width 241 height 31
paste input "https://digitalcontent.api.tesco.com/v2/media/ghs-mktg/abb2acc2-2f16-43bd-9f6f-…"
type input "https://digitalcontent.api.tesco.com/v2/media/ghs-mktg/abb2acc2-2f16-43bd-9f6f-…"
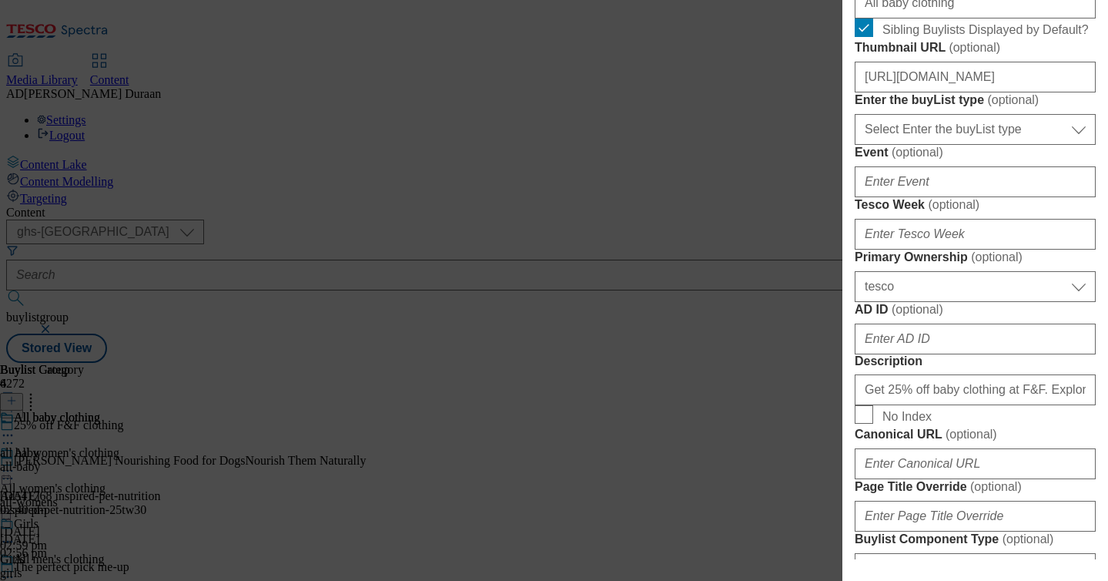
click at [1067, 211] on form "Label All baby clothing Tracking Name fnf_hub_summary_25offall Friendly Name ba…" at bounding box center [975, 394] width 241 height 1260
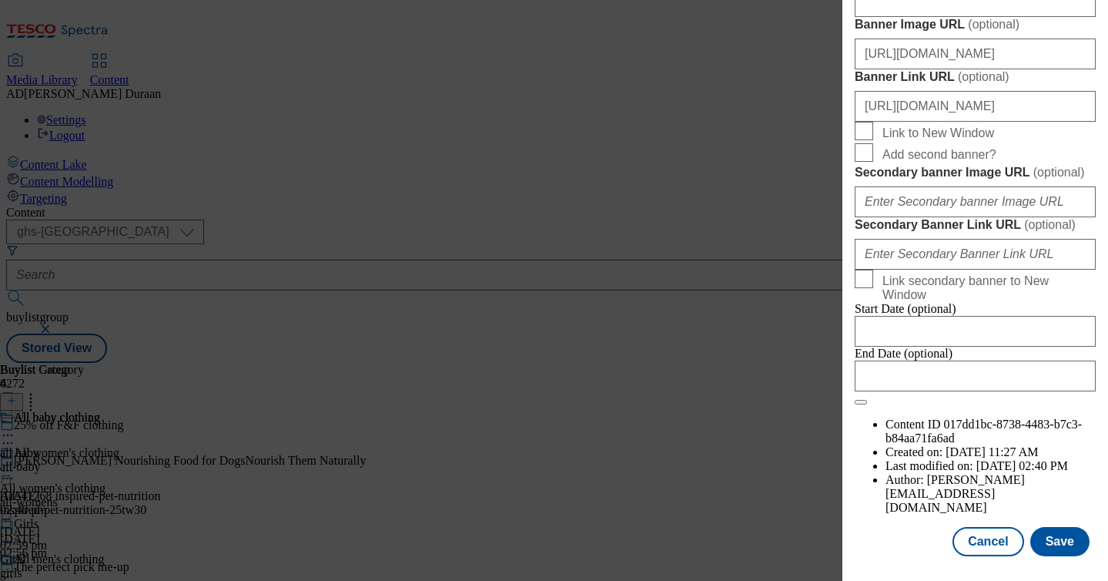
scroll to position [1730, 0]
click at [1067, 541] on button "Save" at bounding box center [1059, 541] width 59 height 29
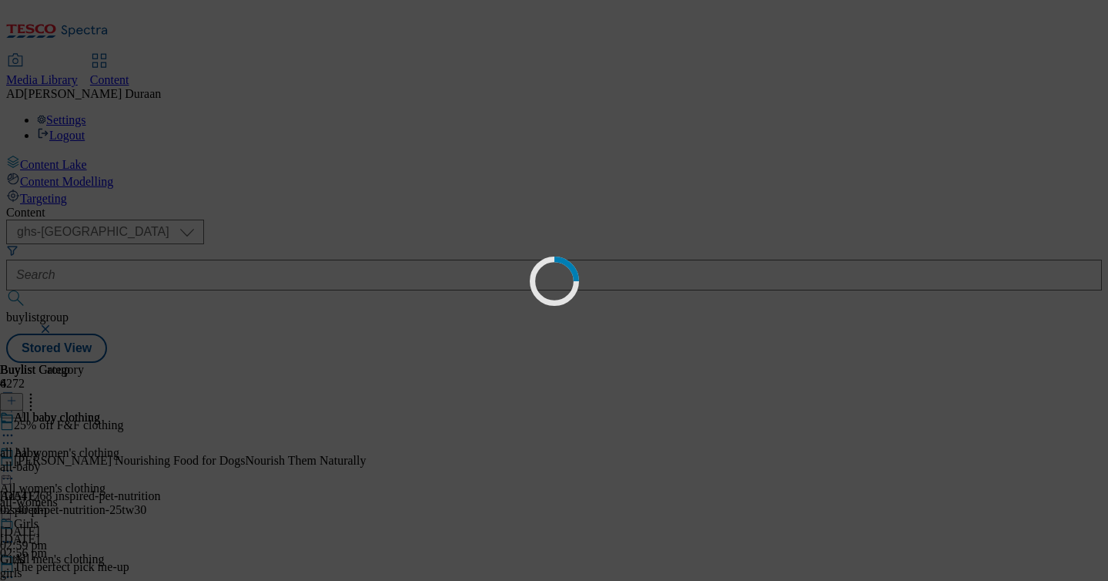
scroll to position [0, 0]
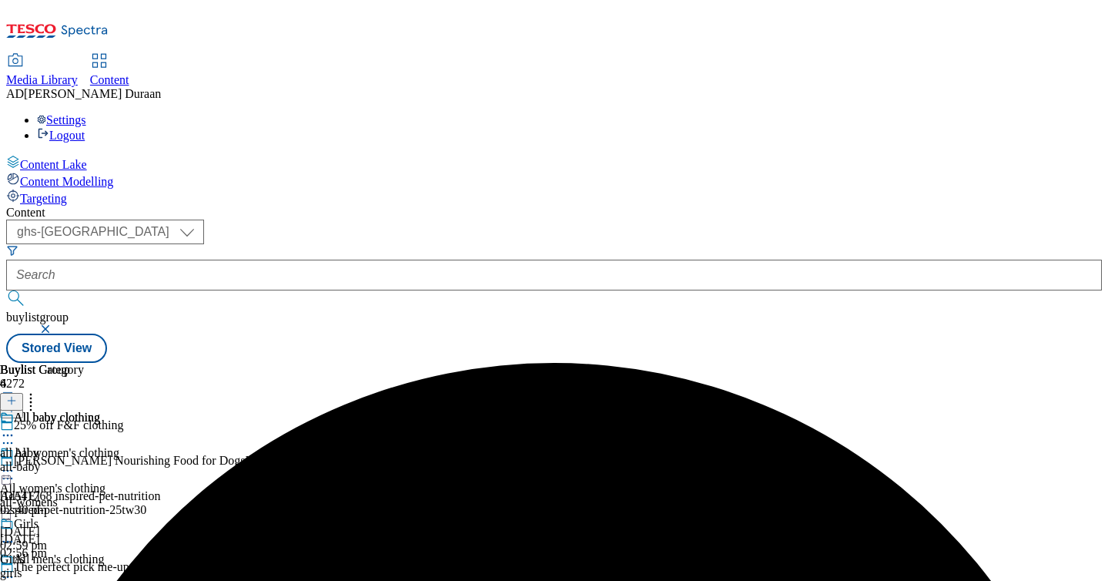
click at [15, 463] on icon at bounding box center [7, 470] width 15 height 15
click at [84, 568] on span "Preview" at bounding box center [66, 574] width 36 height 12
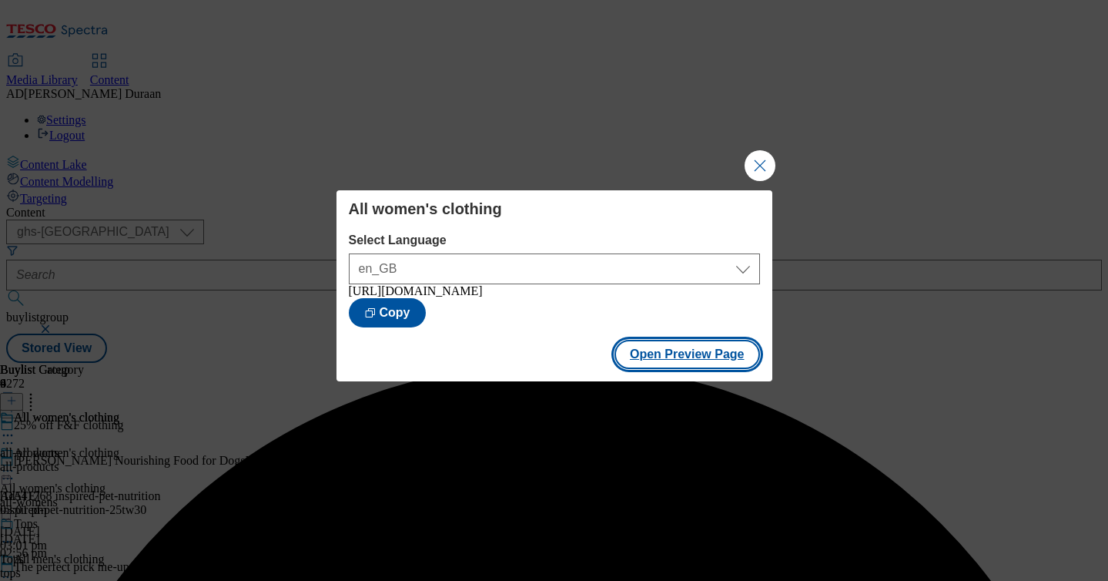
click at [658, 367] on button "Open Preview Page" at bounding box center [687, 354] width 146 height 29
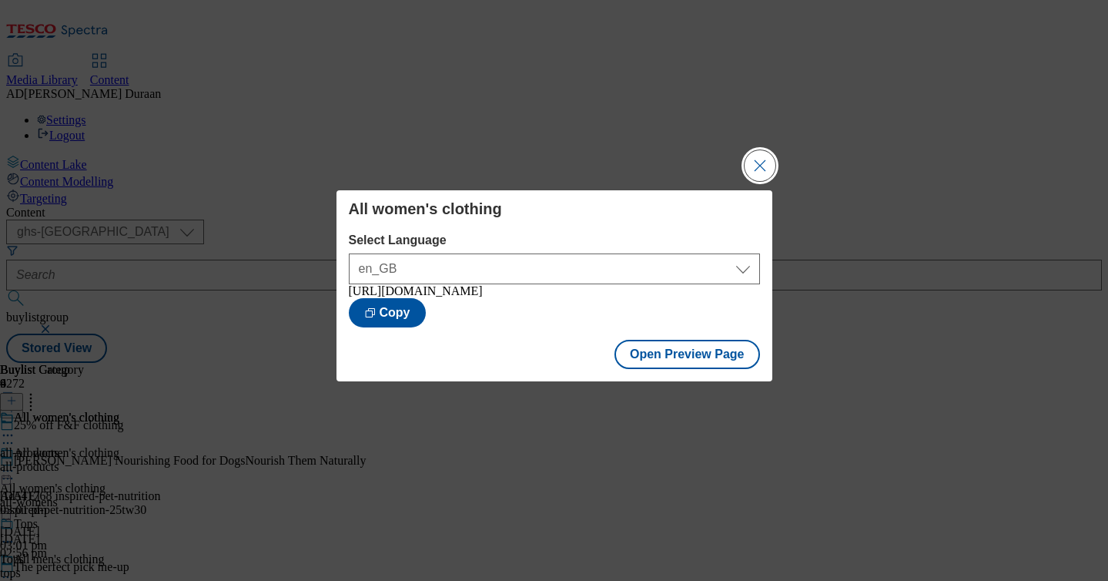
click at [755, 160] on button "Close Modal" at bounding box center [760, 165] width 31 height 31
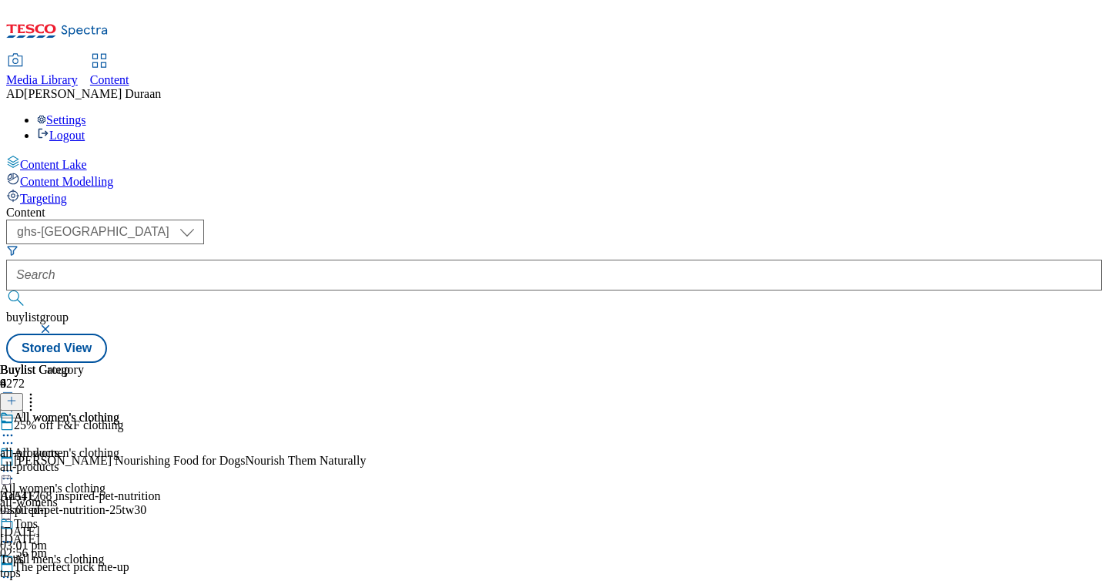
scroll to position [91, 0]
click at [15, 569] on icon at bounding box center [7, 576] width 15 height 15
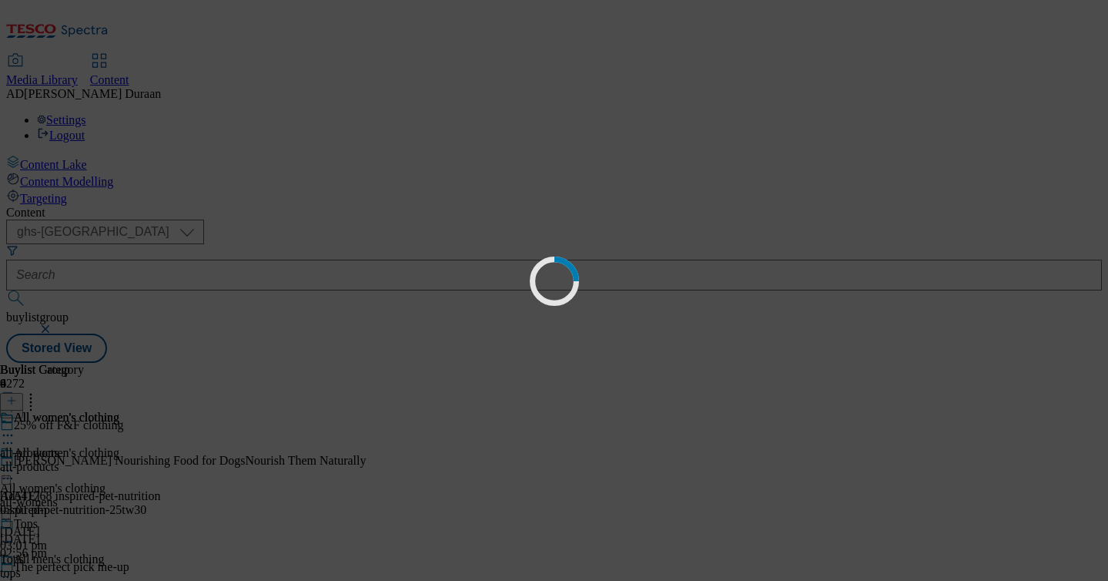
scroll to position [0, 0]
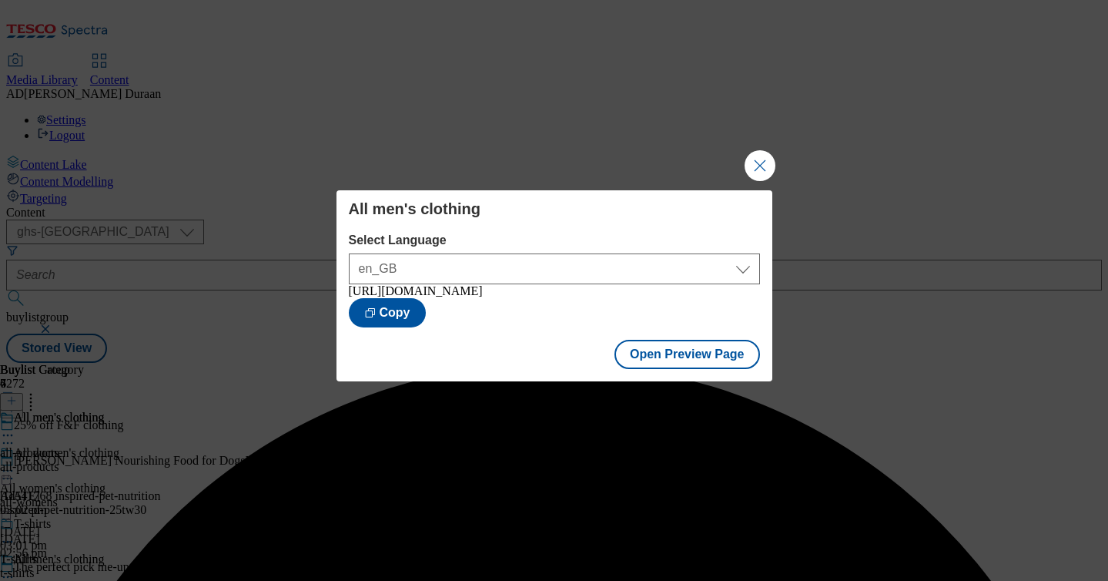
drag, startPoint x: 765, startPoint y: 156, endPoint x: 745, endPoint y: 197, distance: 45.1
click at [765, 159] on button "Close Modal" at bounding box center [760, 165] width 31 height 31
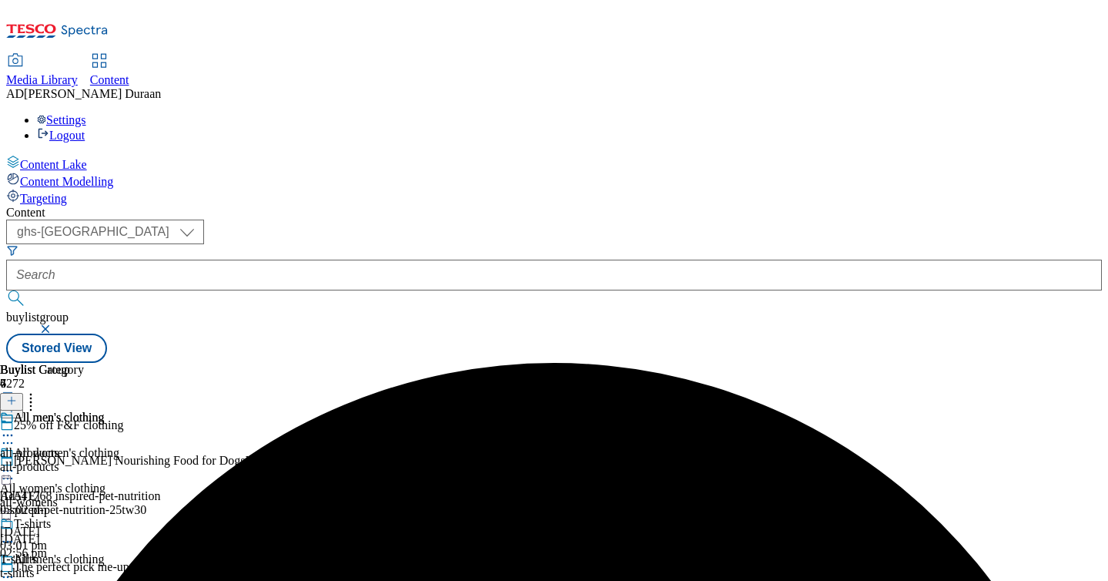
scroll to position [145, 0]
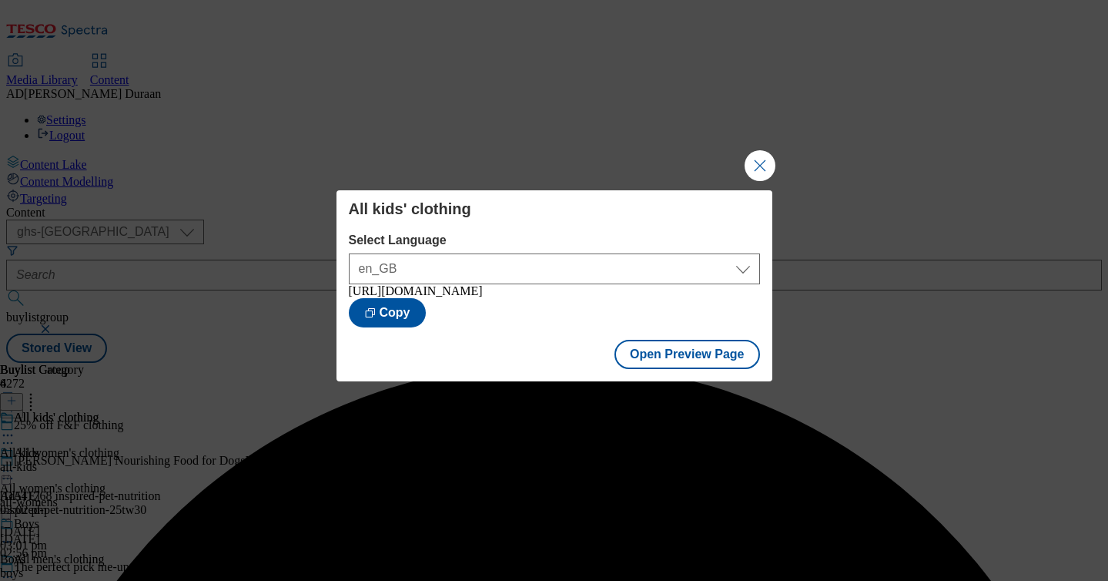
click at [754, 159] on button "Close Modal" at bounding box center [760, 165] width 31 height 31
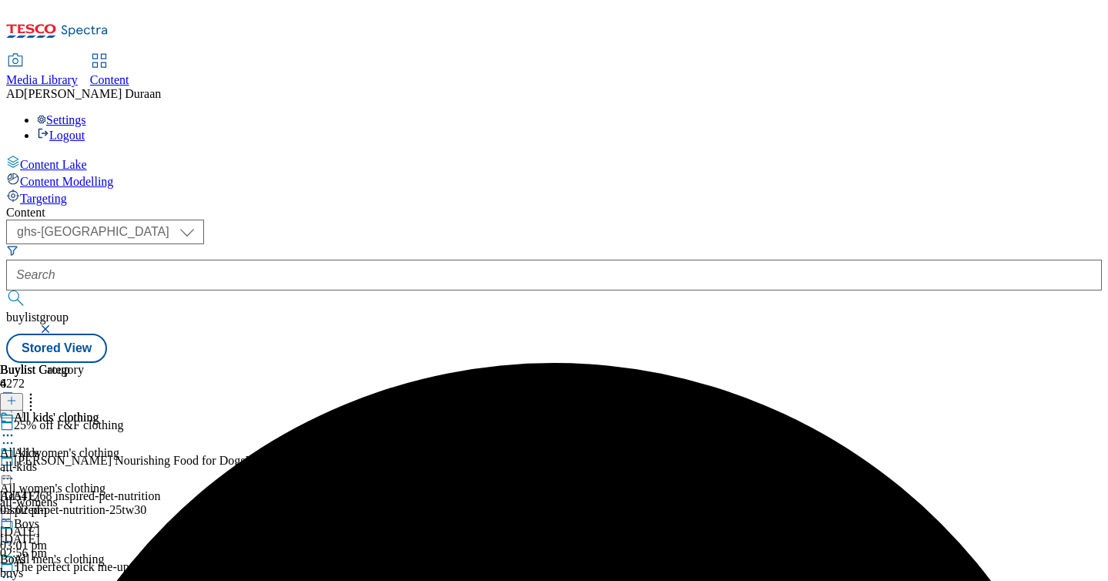
scroll to position [139, 0]
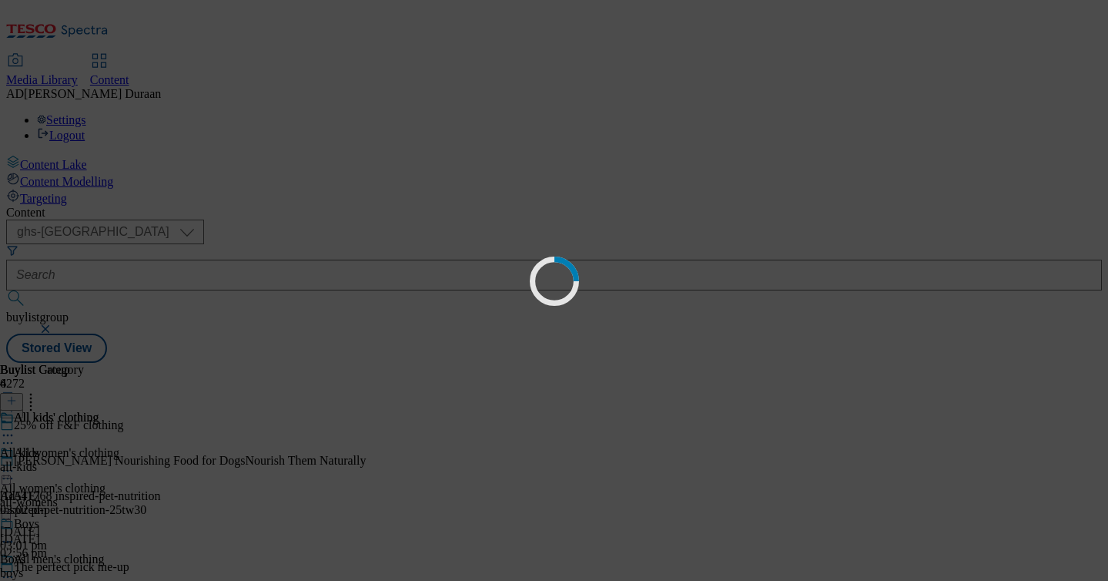
scroll to position [0, 0]
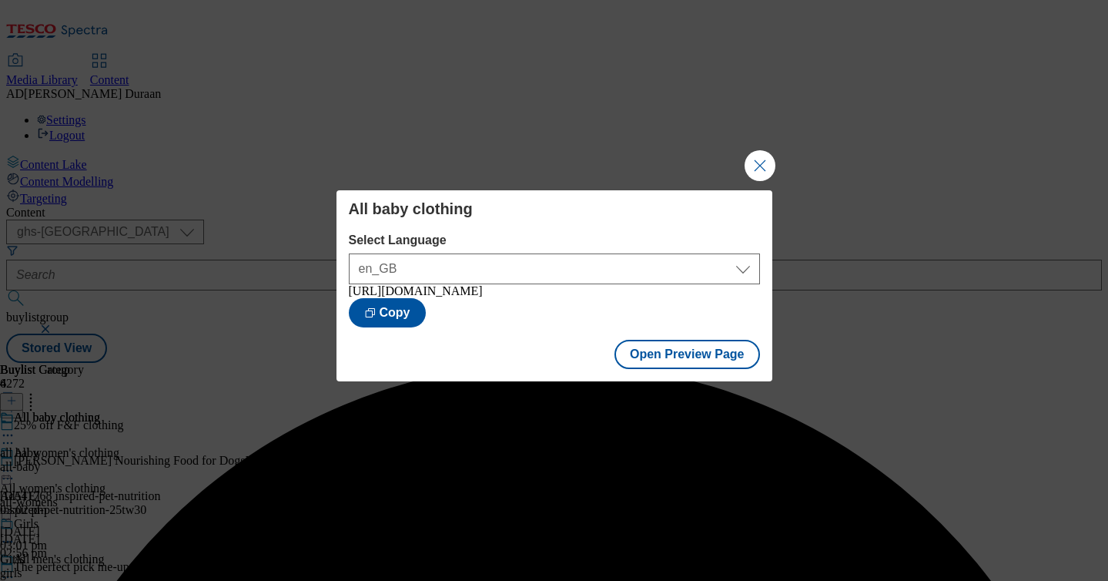
drag, startPoint x: 760, startPoint y: 172, endPoint x: 643, endPoint y: 122, distance: 127.3
click at [748, 166] on button "Close Modal" at bounding box center [760, 165] width 31 height 31
